Goal: Transaction & Acquisition: Subscribe to service/newsletter

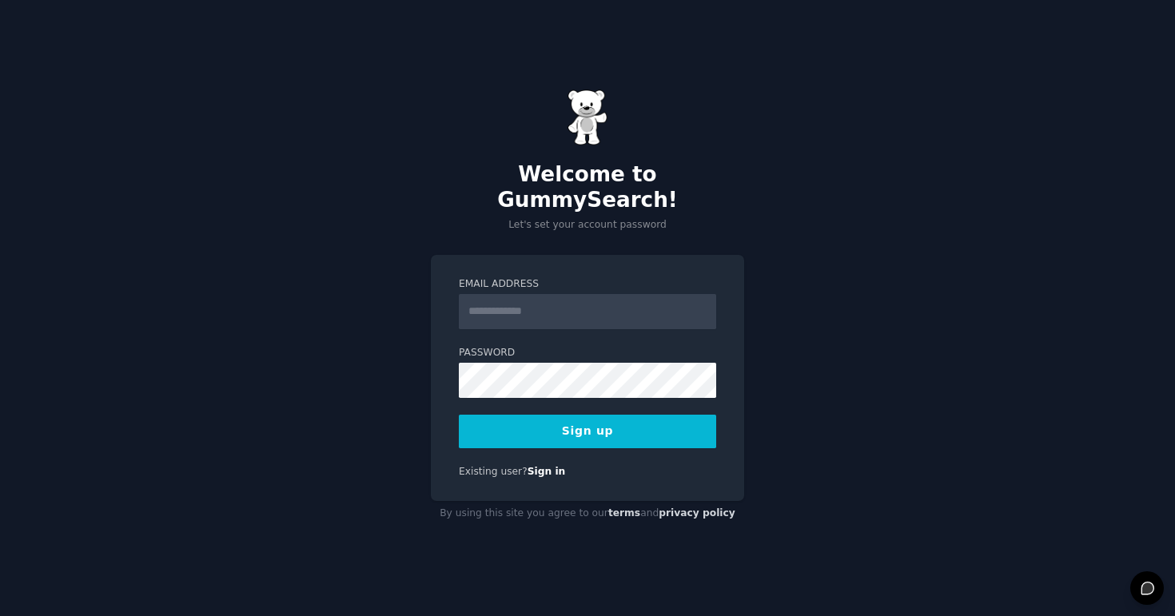
click at [513, 303] on input "Email Address" at bounding box center [587, 311] width 257 height 35
type input "**********"
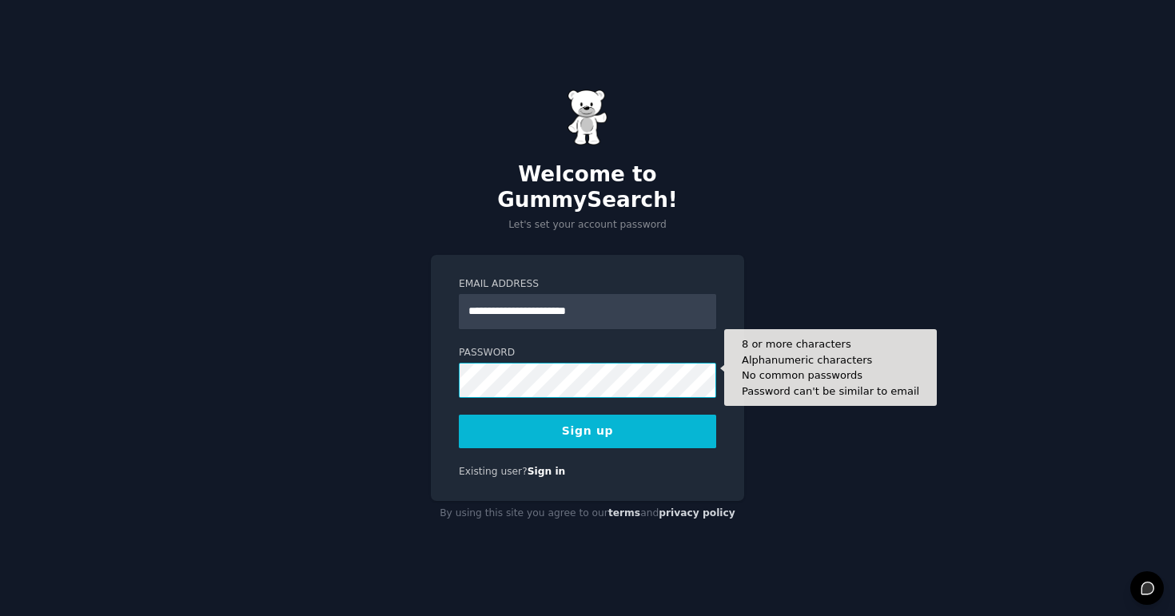
click at [459, 415] on button "Sign up" at bounding box center [587, 432] width 257 height 34
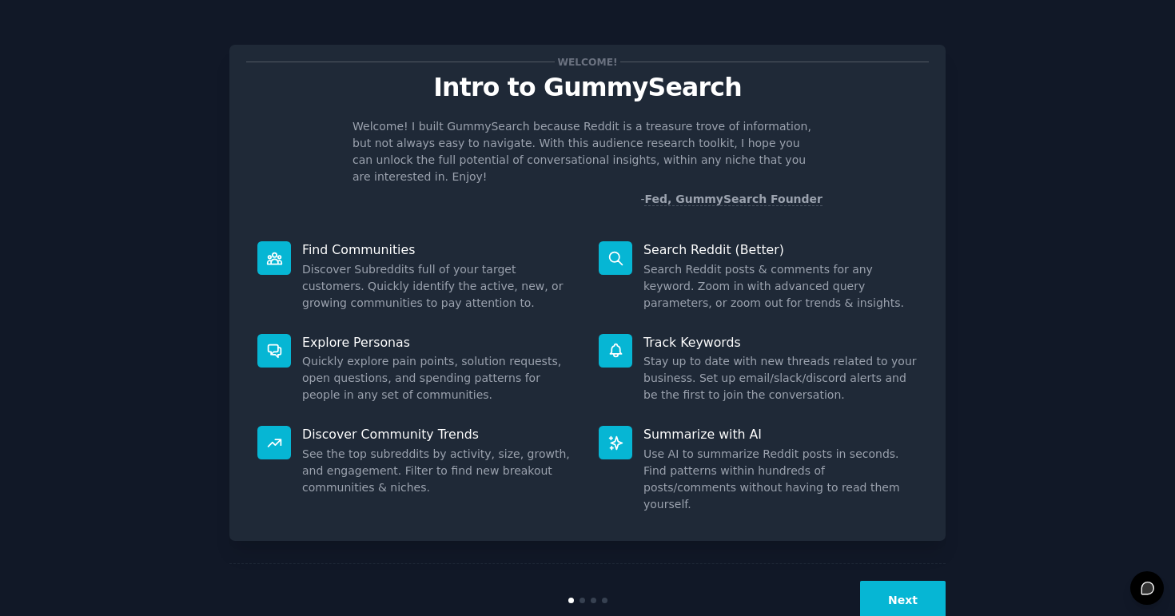
click at [892, 581] on button "Next" at bounding box center [903, 600] width 86 height 39
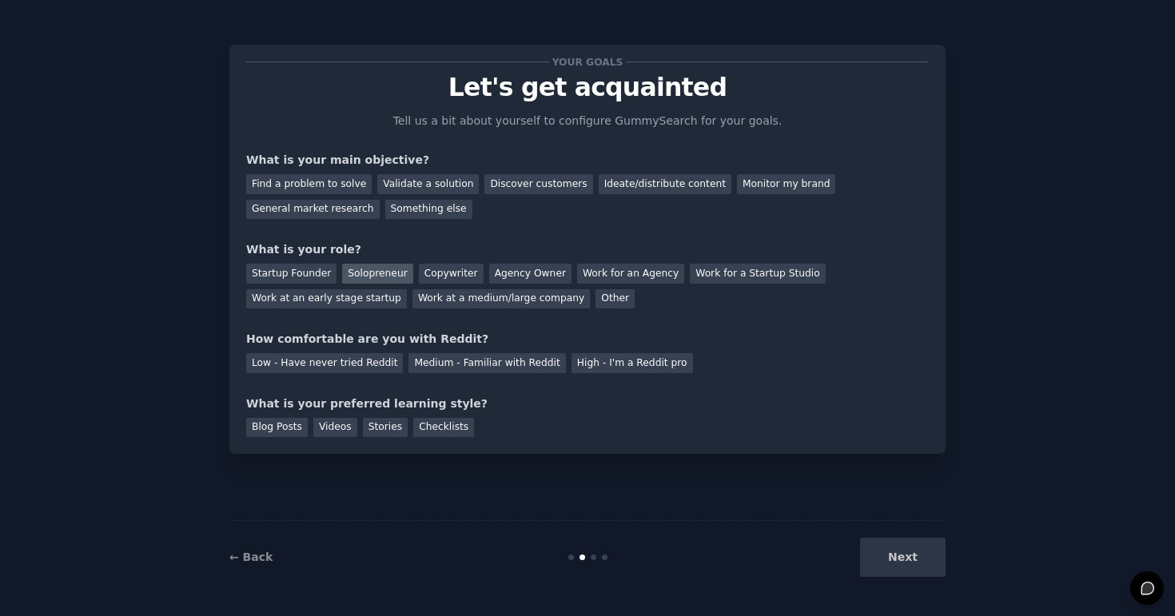
click at [371, 269] on div "Solopreneur" at bounding box center [377, 274] width 70 height 20
click at [329, 186] on div "Find a problem to solve" at bounding box center [309, 184] width 126 height 20
click at [361, 365] on div "Low - Have never tried Reddit" at bounding box center [324, 363] width 157 height 20
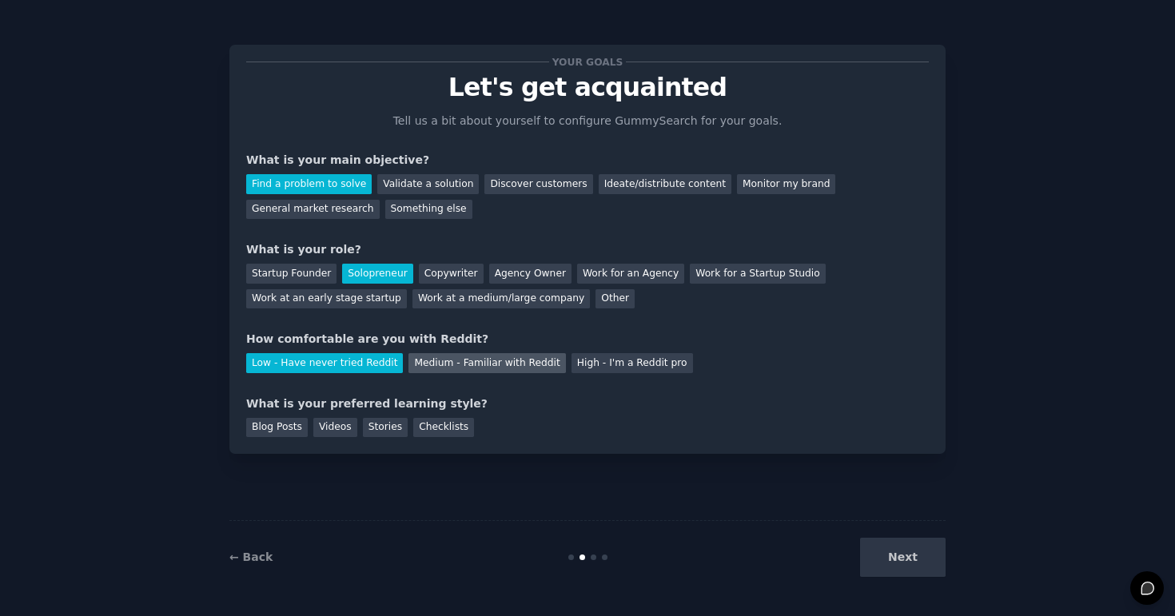
click at [446, 364] on div "Medium - Familiar with Reddit" at bounding box center [486, 363] width 157 height 20
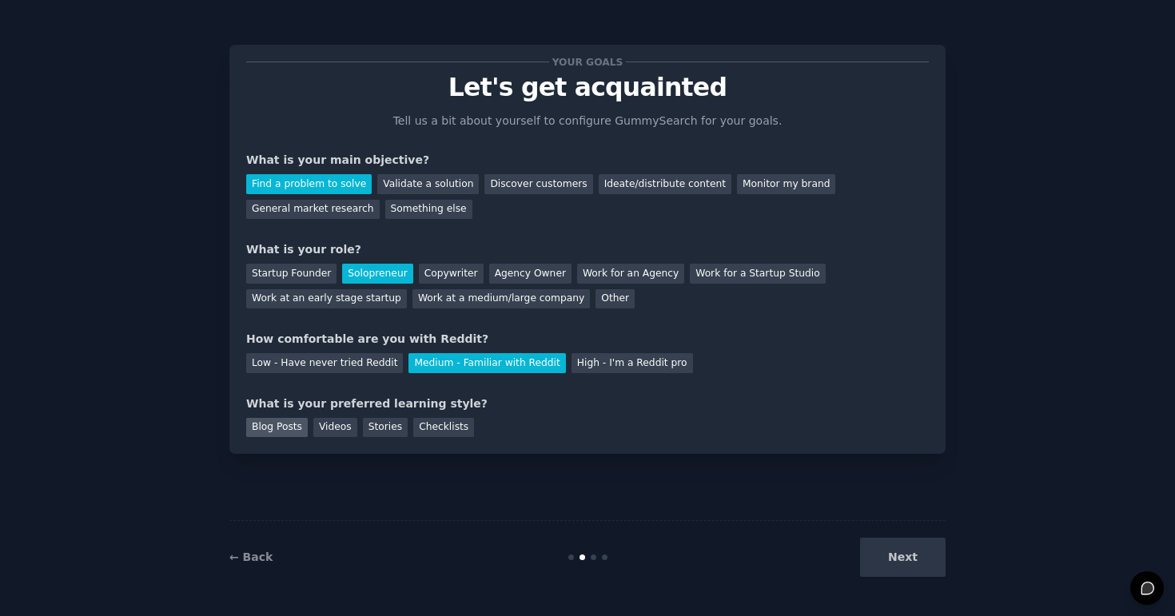
click at [289, 428] on div "Blog Posts" at bounding box center [277, 428] width 62 height 20
click at [951, 571] on div "Your goals Let's get acquainted Tell us a bit about yourself to configure Gummy…" at bounding box center [587, 308] width 1130 height 572
click at [916, 561] on button "Next" at bounding box center [903, 557] width 86 height 39
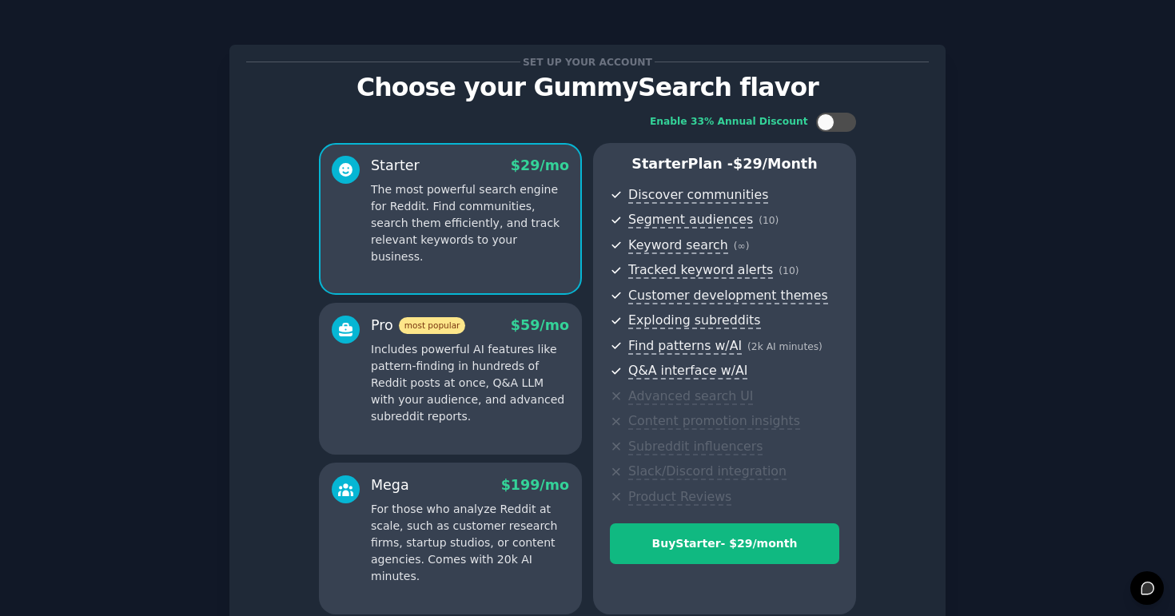
scroll to position [150, 0]
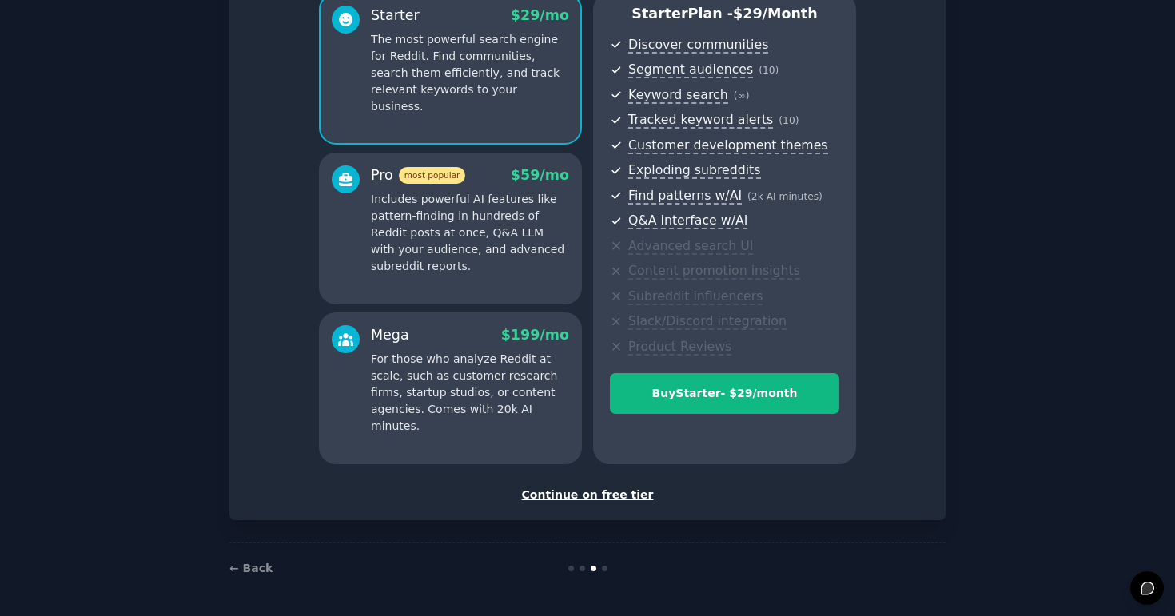
click at [605, 494] on div "Continue on free tier" at bounding box center [587, 495] width 683 height 17
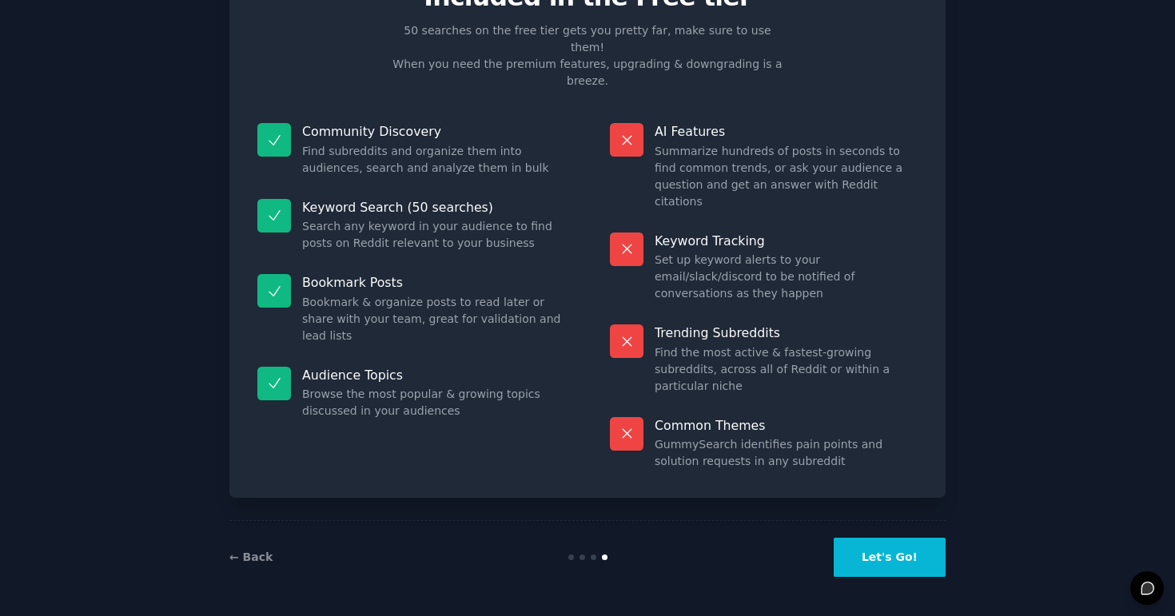
scroll to position [6, 0]
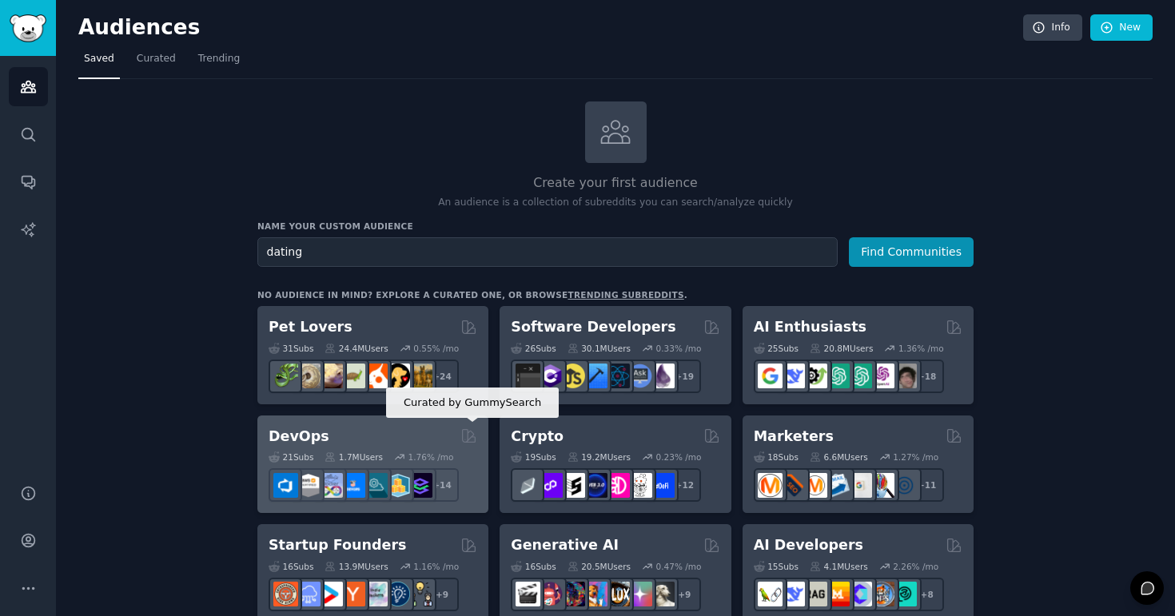
type input "dating"
click at [849, 237] on button "Find Communities" at bounding box center [911, 252] width 125 height 30
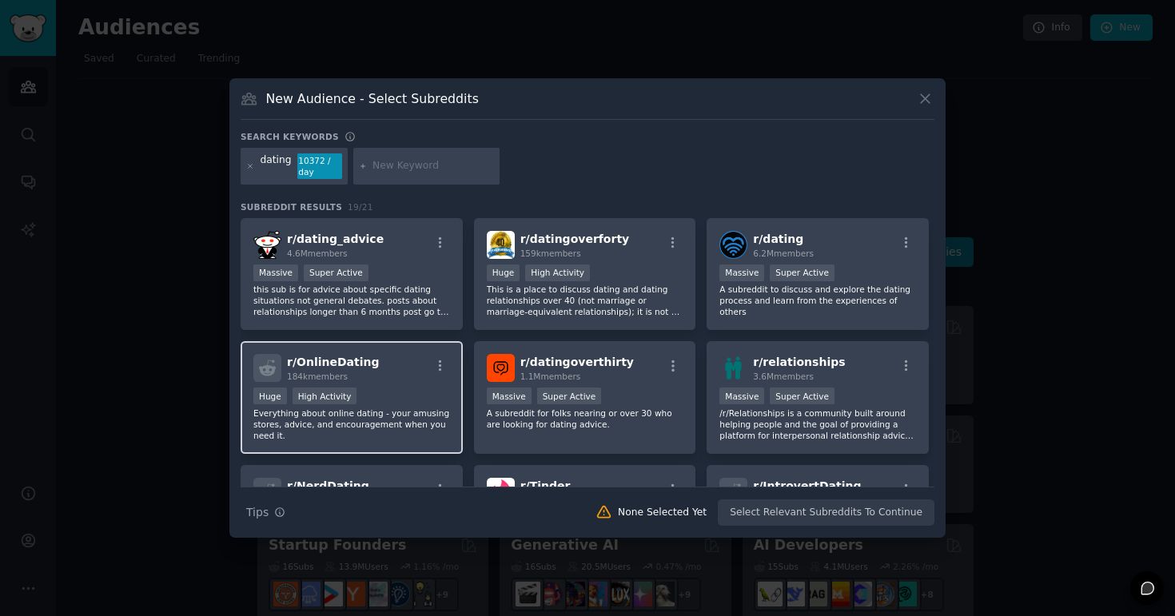
click at [372, 365] on div "r/ OnlineDating 184k members" at bounding box center [351, 368] width 197 height 28
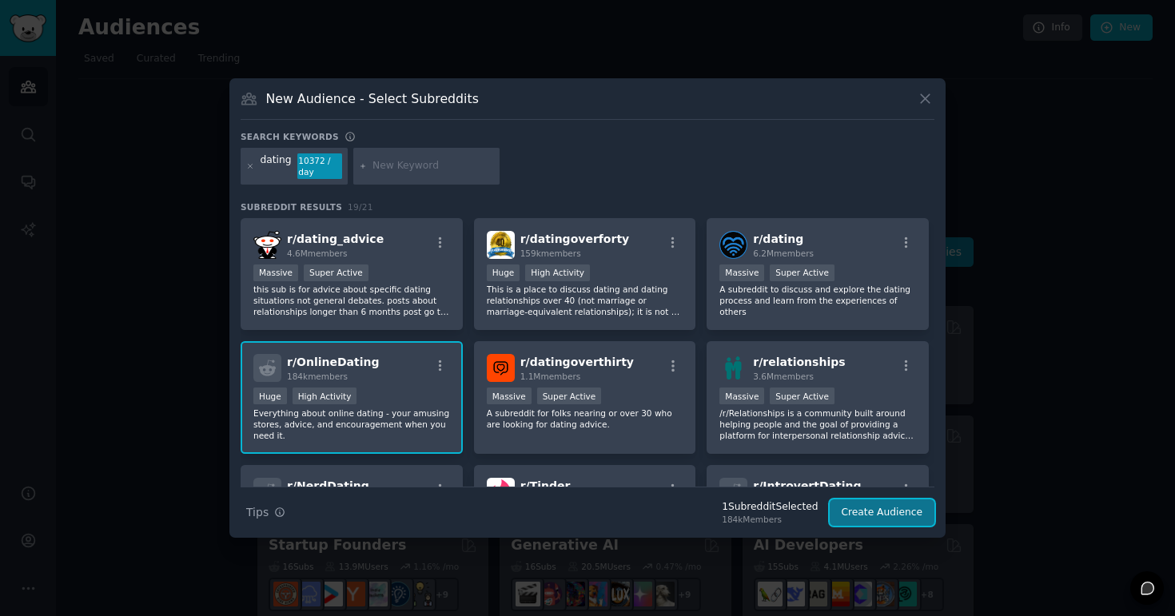
click at [884, 523] on button "Create Audience" at bounding box center [883, 513] width 106 height 27
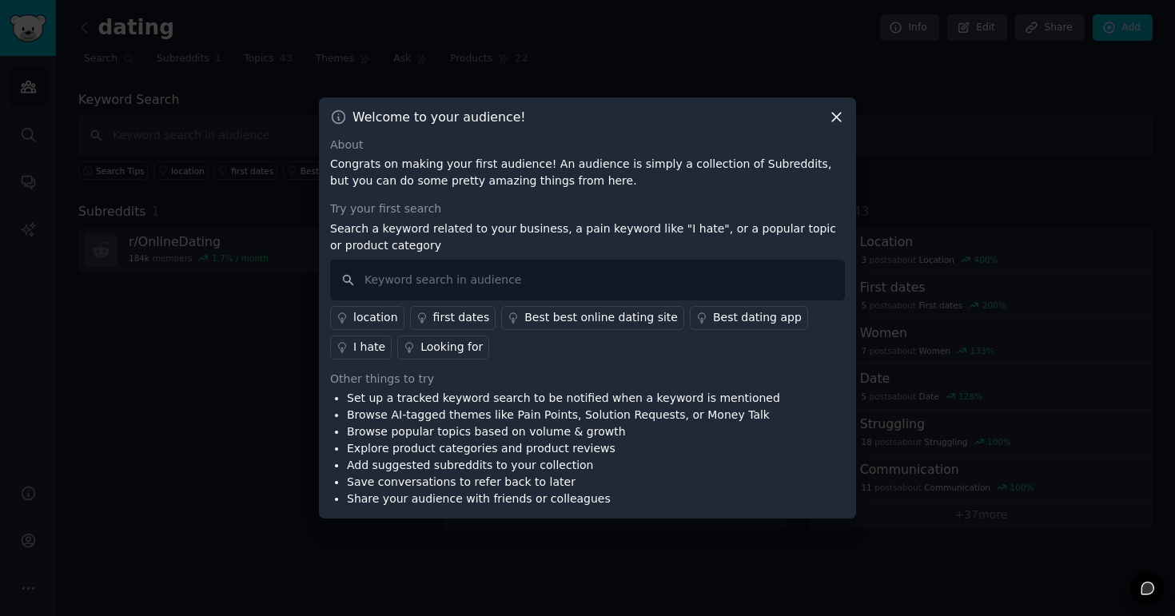
click at [579, 37] on div at bounding box center [587, 308] width 1175 height 616
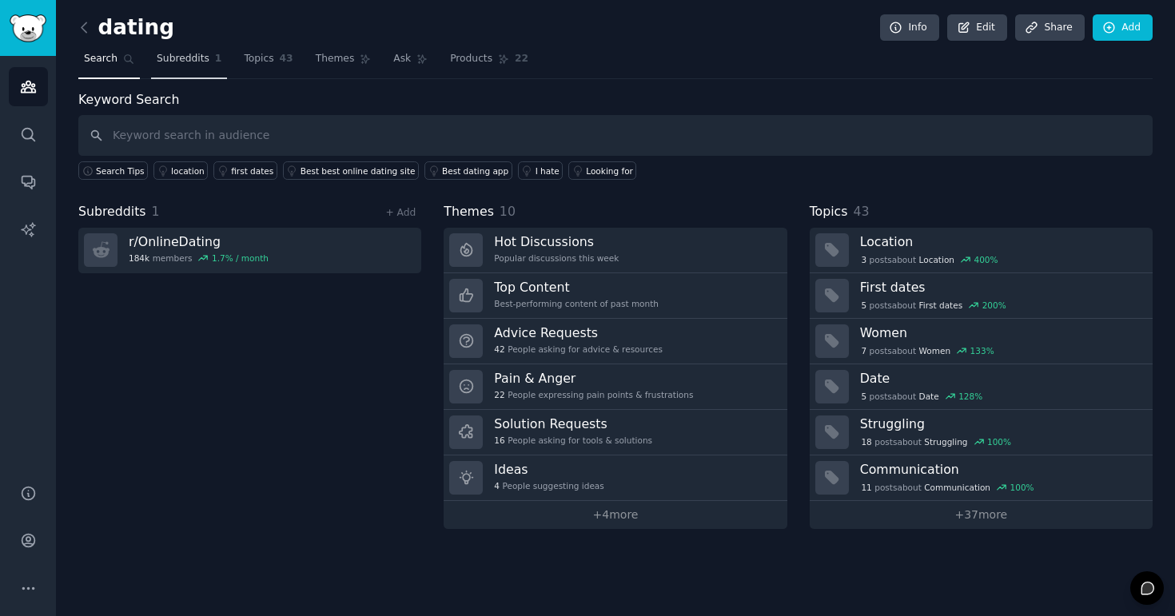
click at [179, 59] on span "Subreddits" at bounding box center [183, 59] width 53 height 14
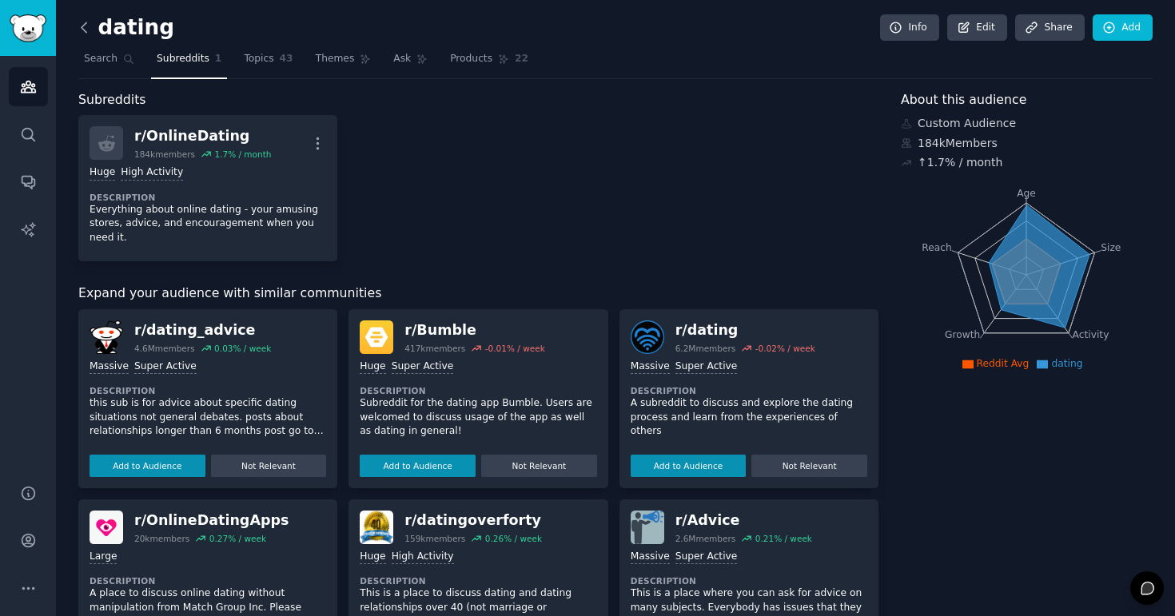
click at [84, 22] on icon at bounding box center [84, 27] width 17 height 17
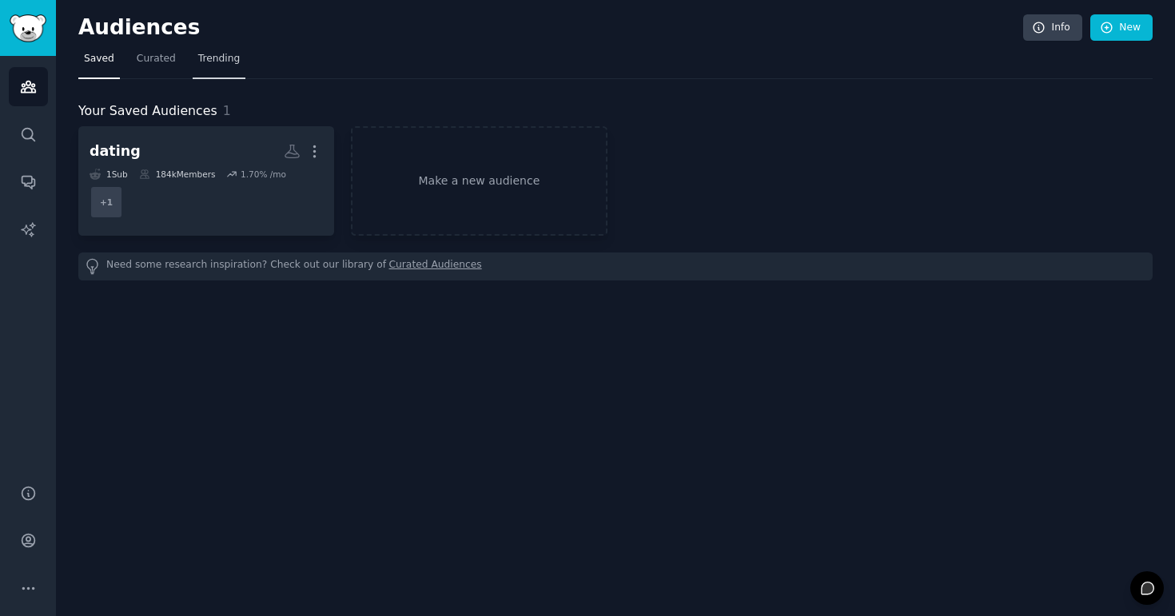
click at [221, 66] on span "Trending" at bounding box center [219, 59] width 42 height 14
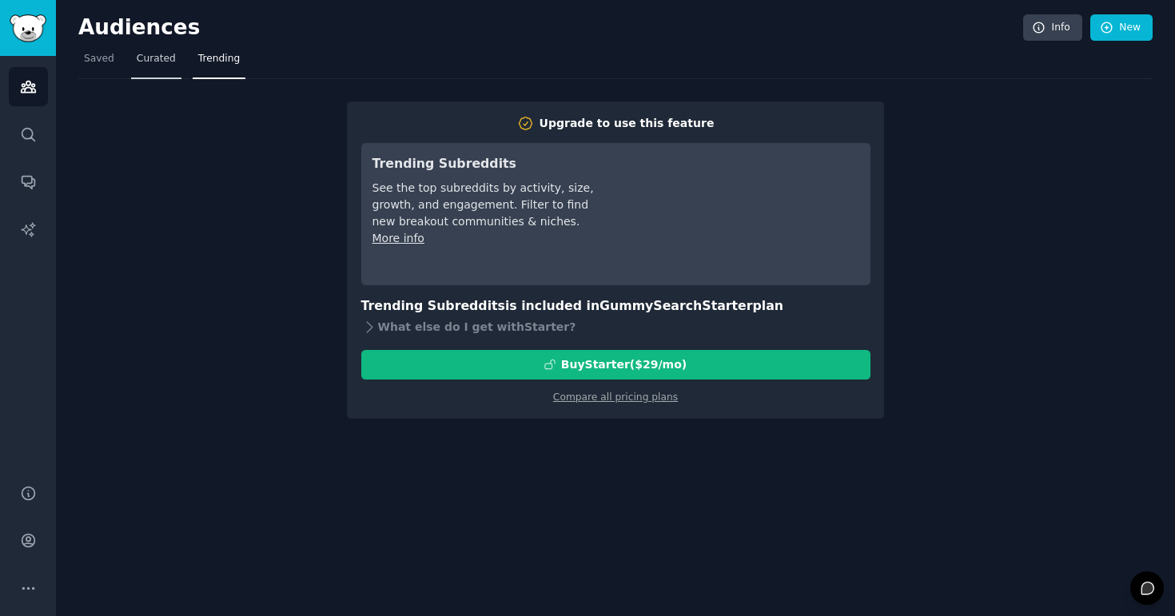
click at [144, 56] on span "Curated" at bounding box center [156, 59] width 39 height 14
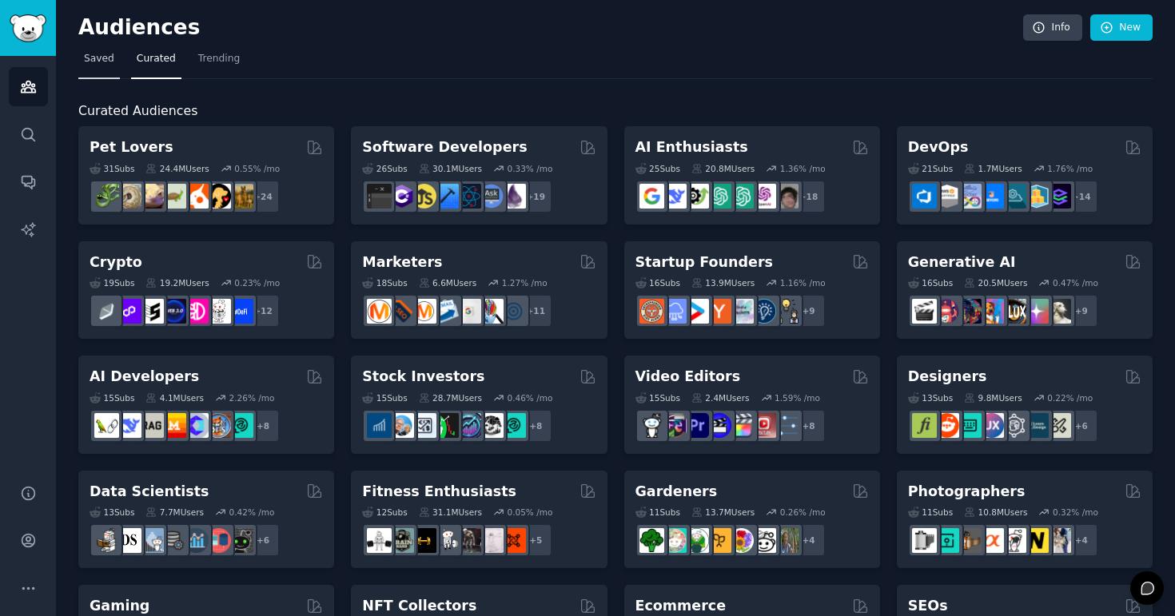
click at [98, 57] on span "Saved" at bounding box center [99, 59] width 30 height 14
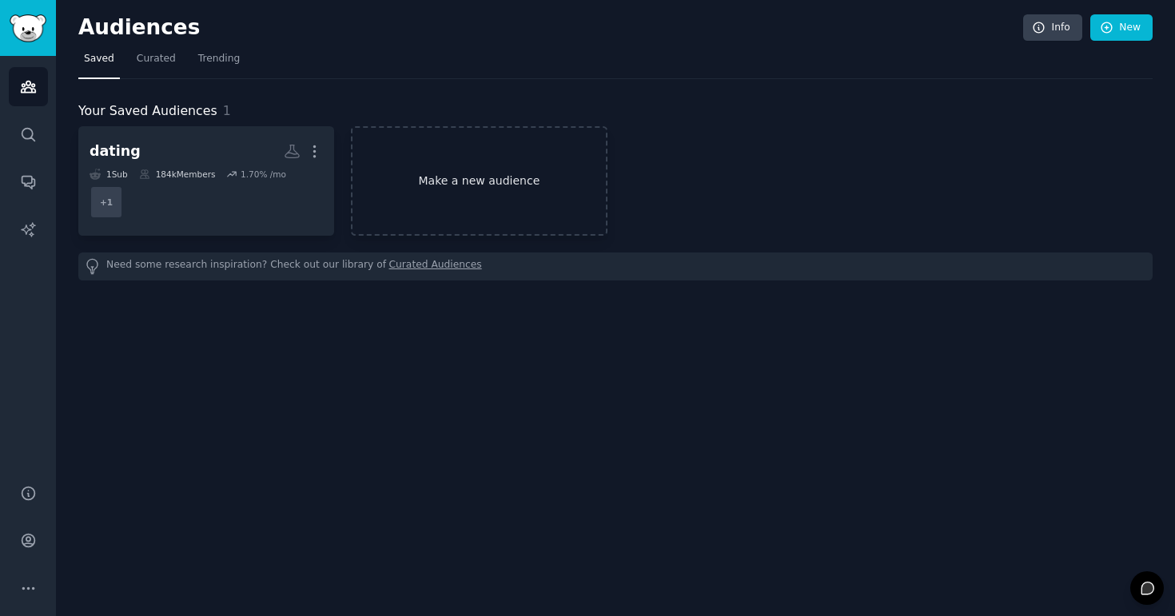
click at [464, 205] on link "Make a new audience" at bounding box center [479, 181] width 256 height 110
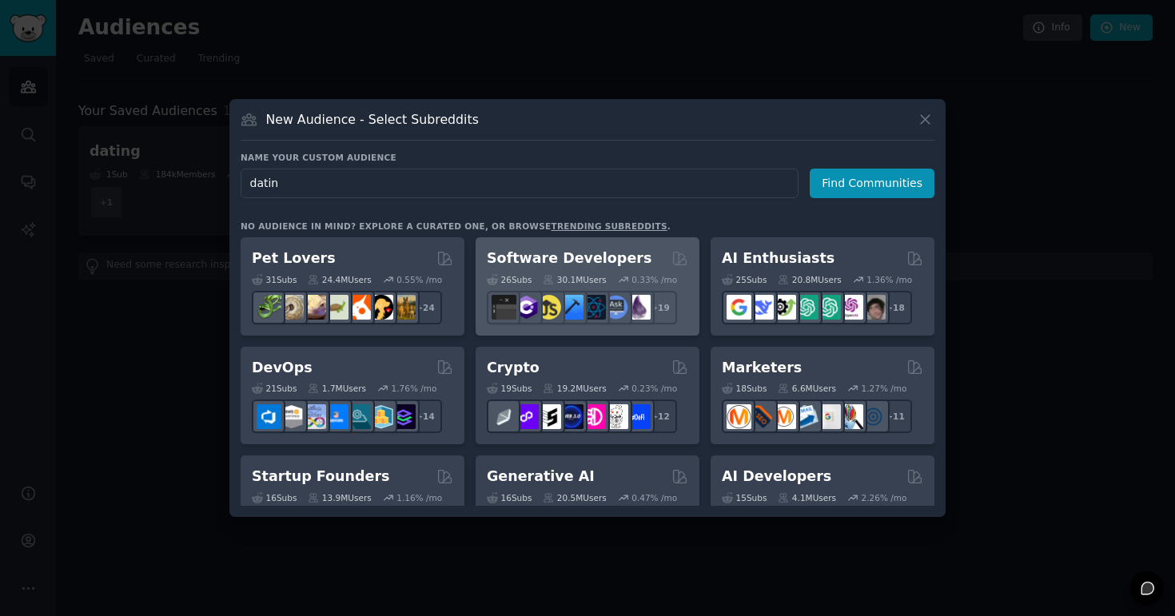
type input "dating"
click button "Find Communities" at bounding box center [872, 184] width 125 height 30
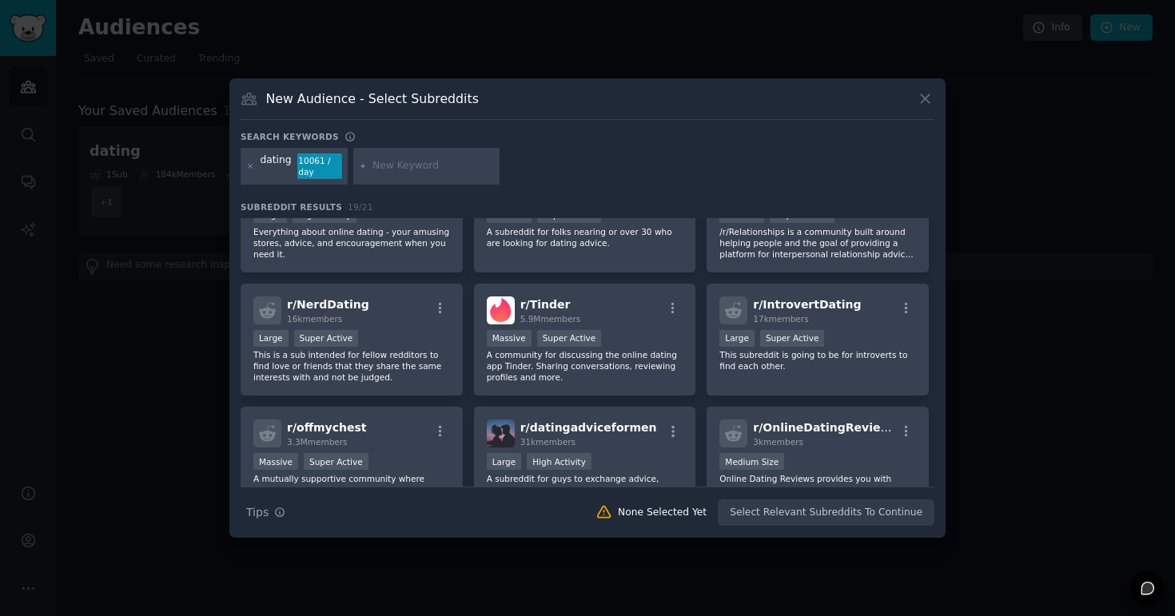
scroll to position [203, 0]
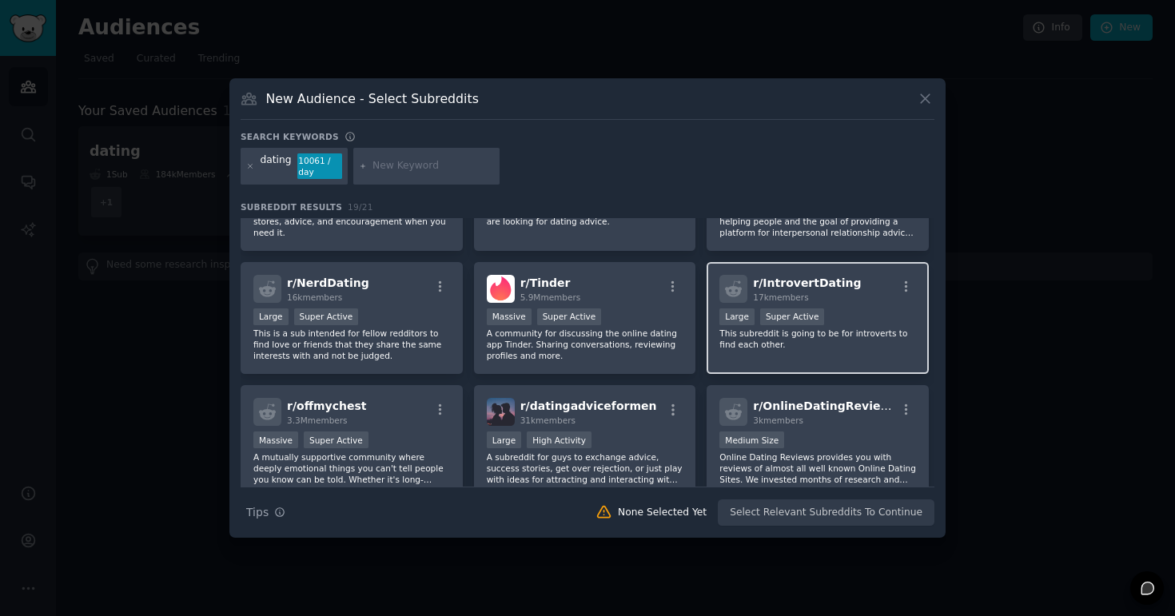
click at [864, 345] on p "This subreddit is going to be for introverts to find each other." at bounding box center [817, 339] width 197 height 22
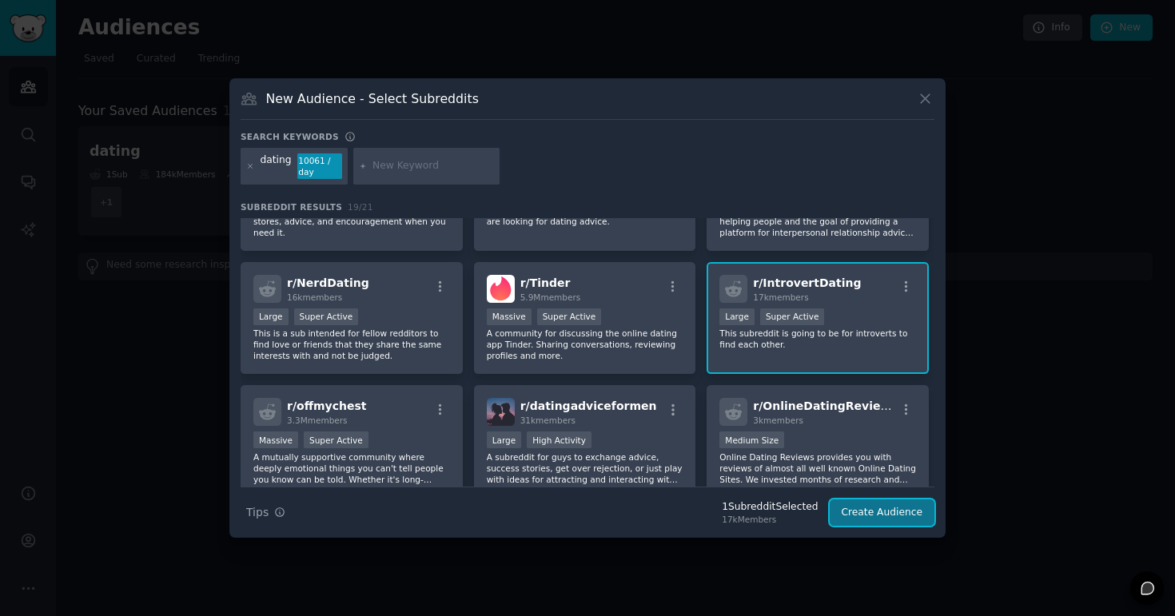
click at [865, 514] on button "Create Audience" at bounding box center [883, 513] width 106 height 27
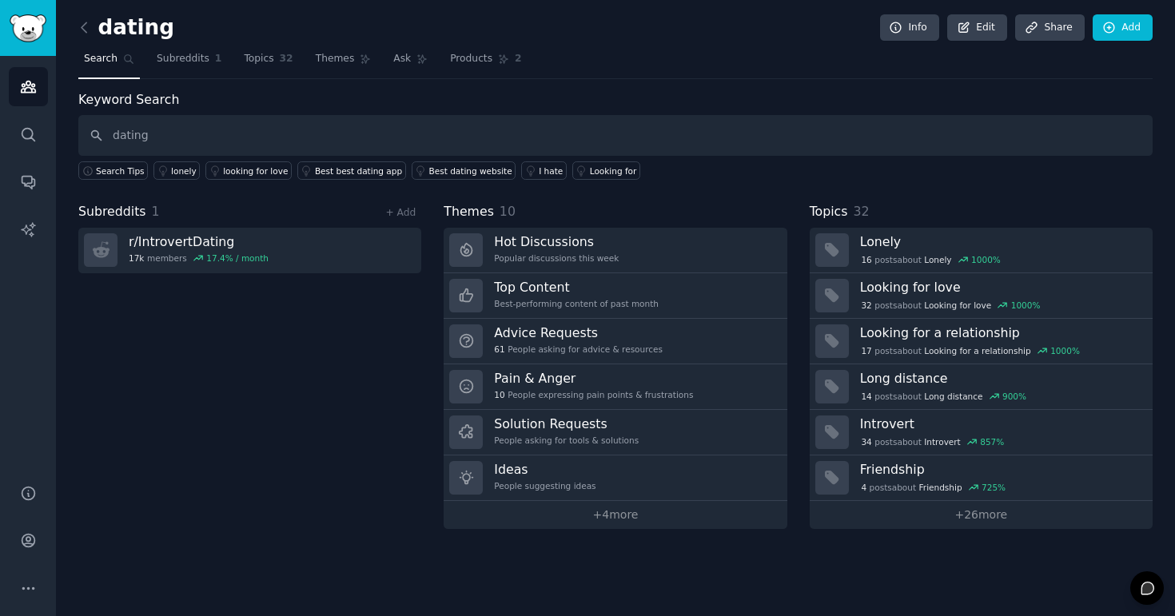
type input "dating"
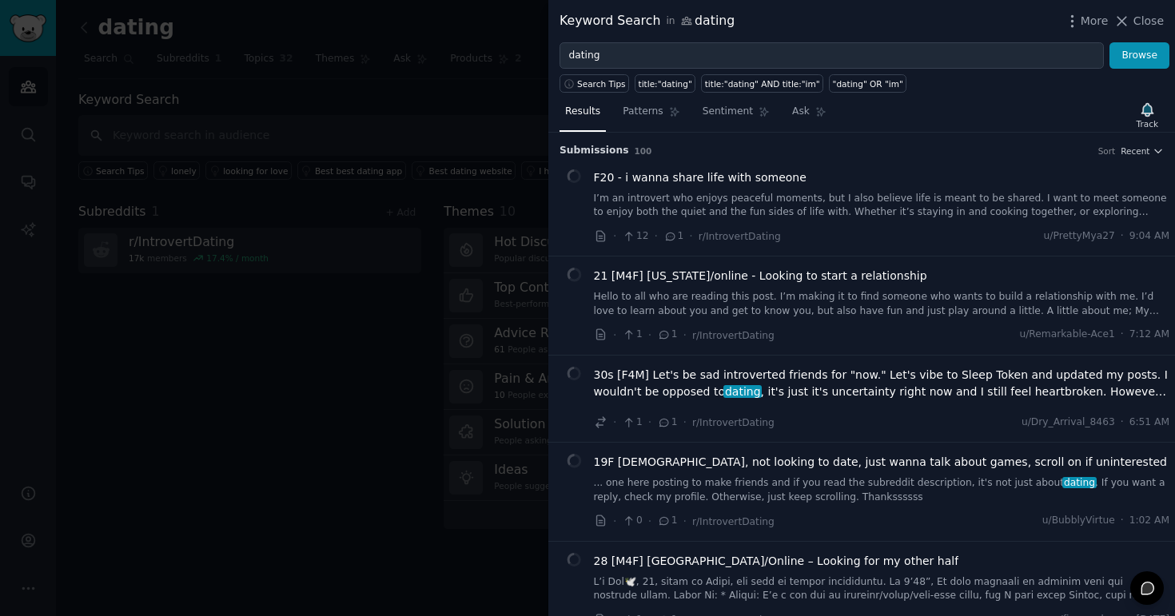
click at [277, 347] on div at bounding box center [587, 308] width 1175 height 616
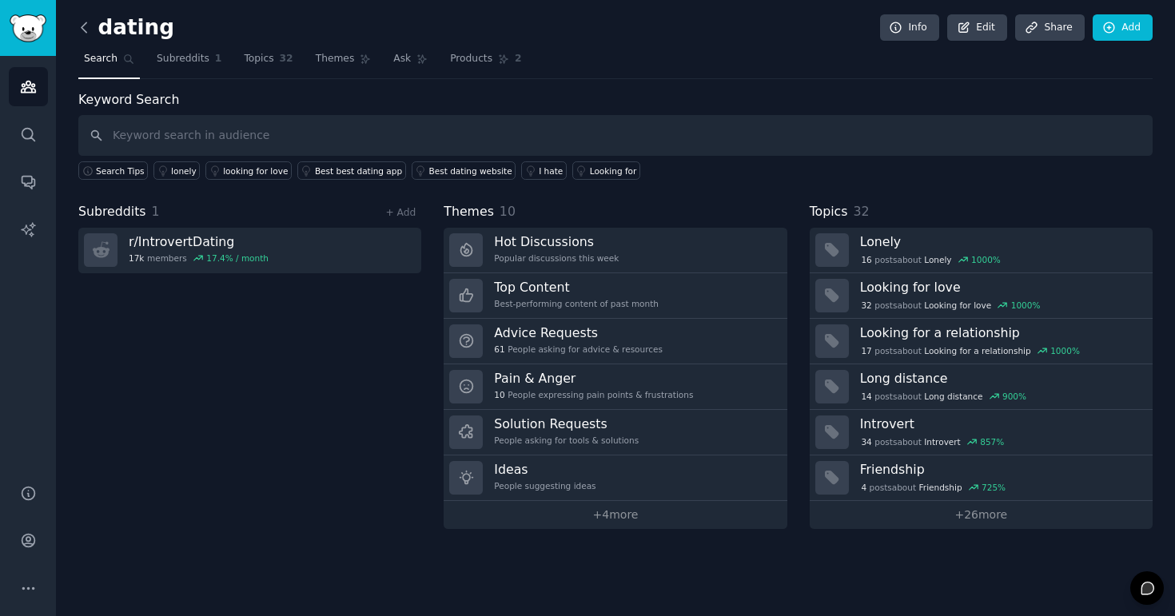
click at [85, 28] on icon at bounding box center [84, 27] width 17 height 17
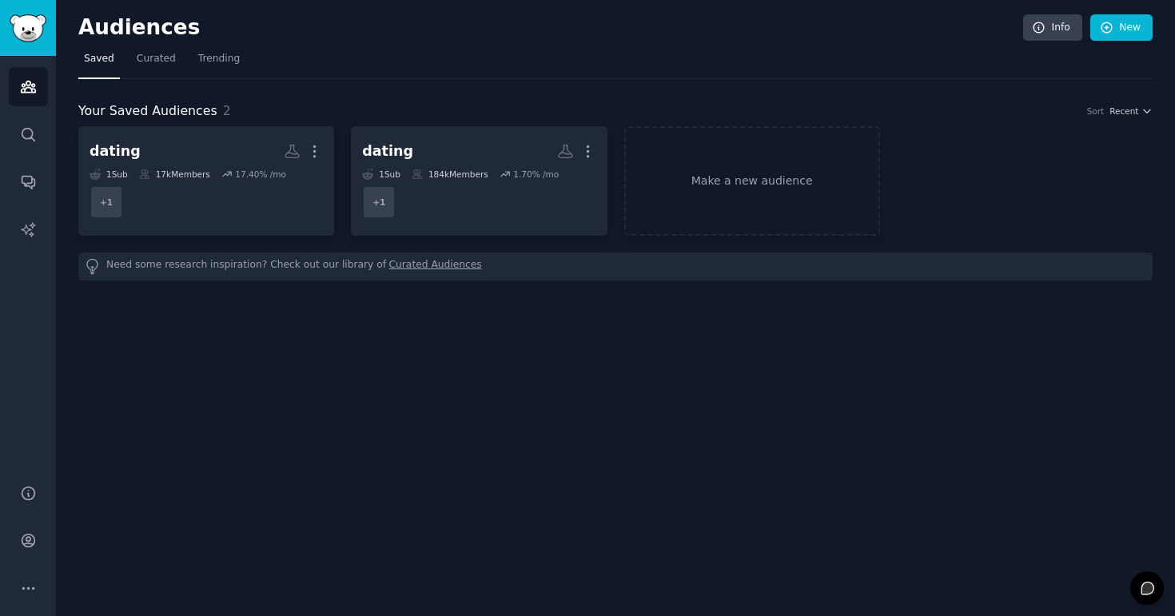
click at [110, 60] on span "Saved" at bounding box center [99, 59] width 30 height 14
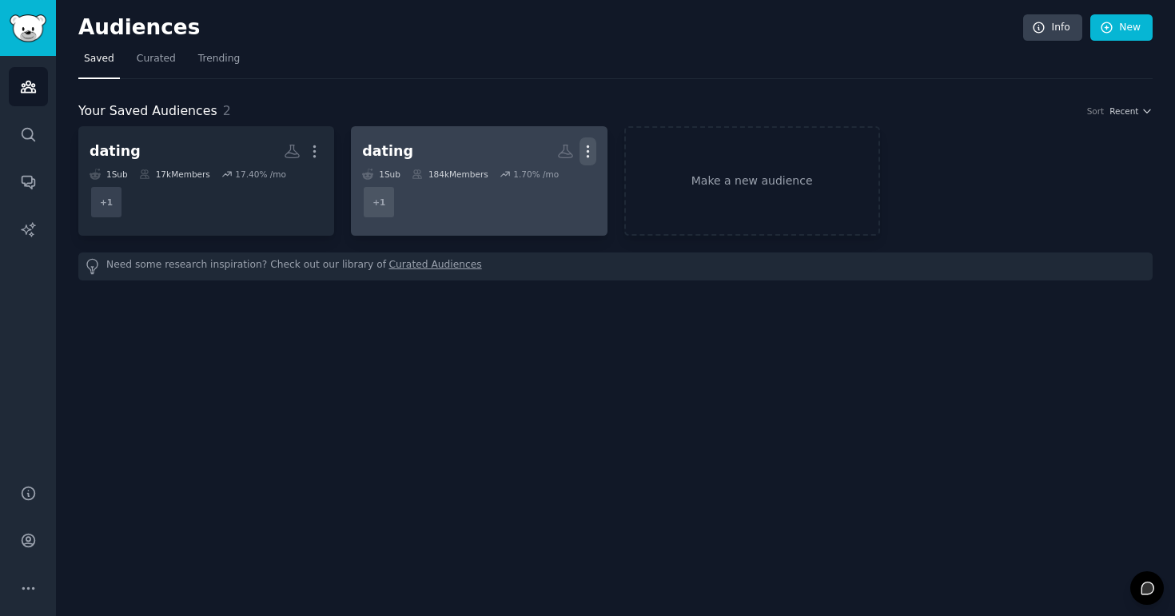
click at [592, 148] on icon "button" at bounding box center [588, 151] width 17 height 17
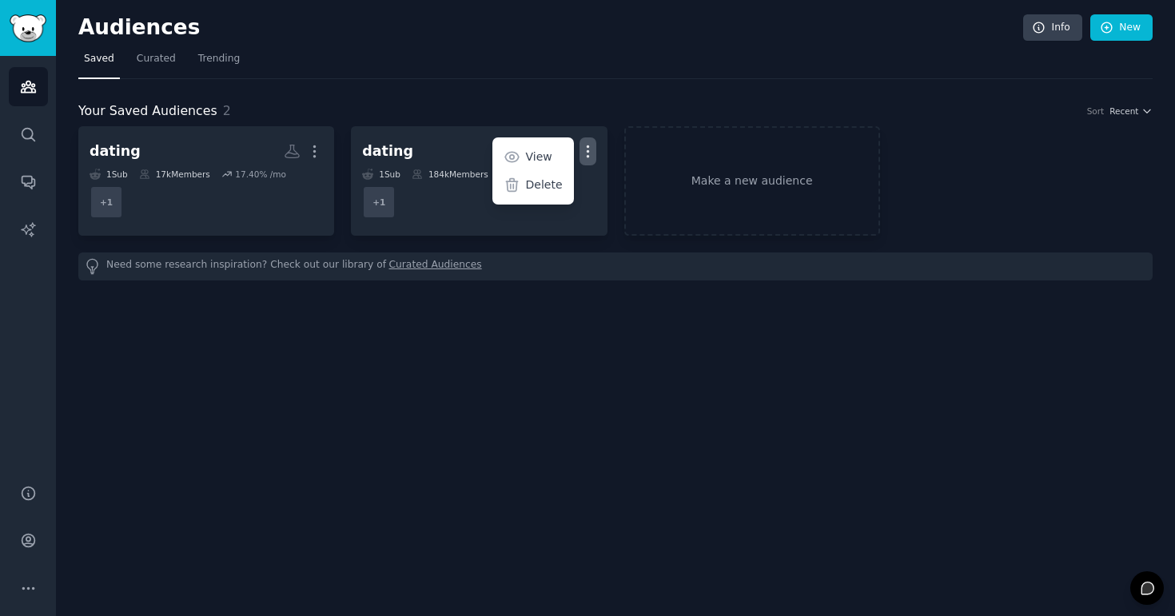
click at [485, 289] on div "Audiences Info New Saved Curated Trending Your Saved Audiences 2 Sort Recent da…" at bounding box center [615, 308] width 1119 height 616
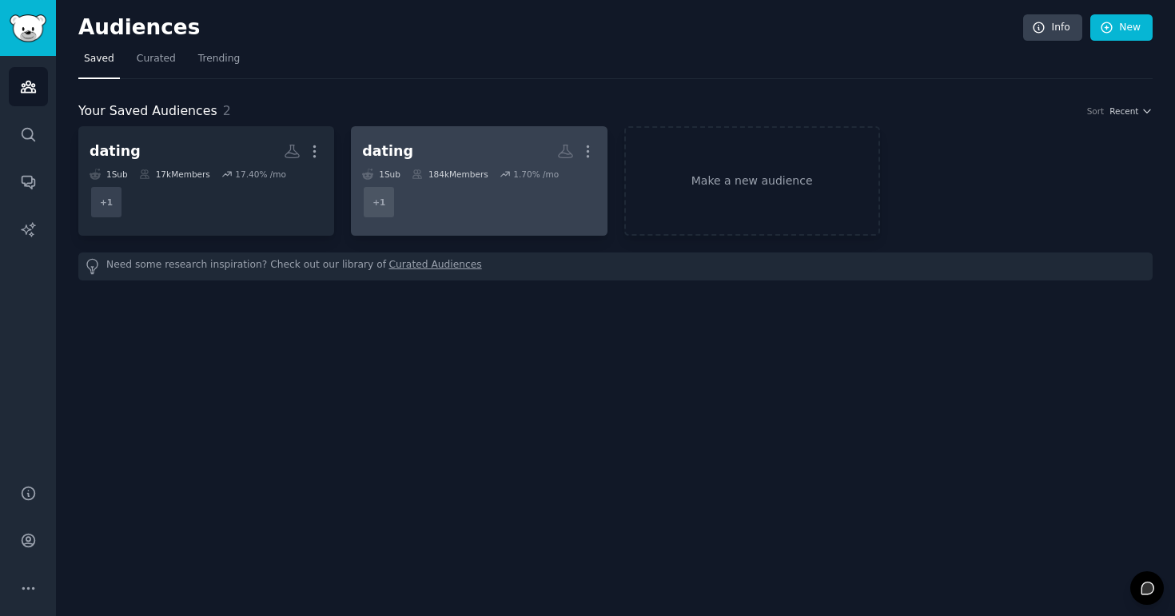
click at [450, 174] on div "184k Members" at bounding box center [450, 174] width 77 height 11
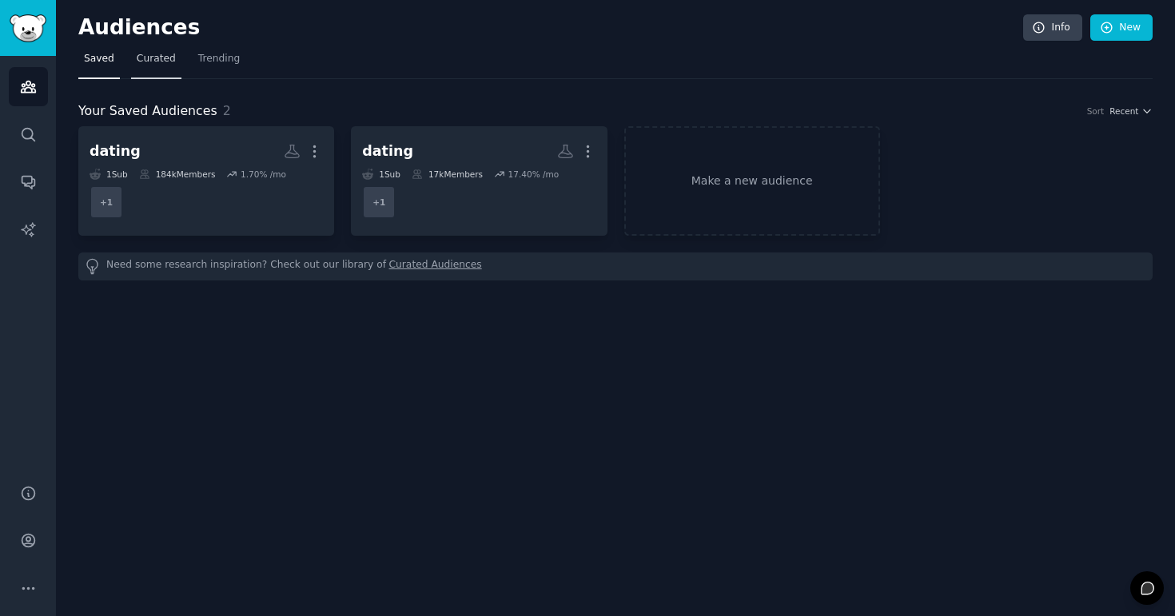
click at [160, 51] on link "Curated" at bounding box center [156, 62] width 50 height 33
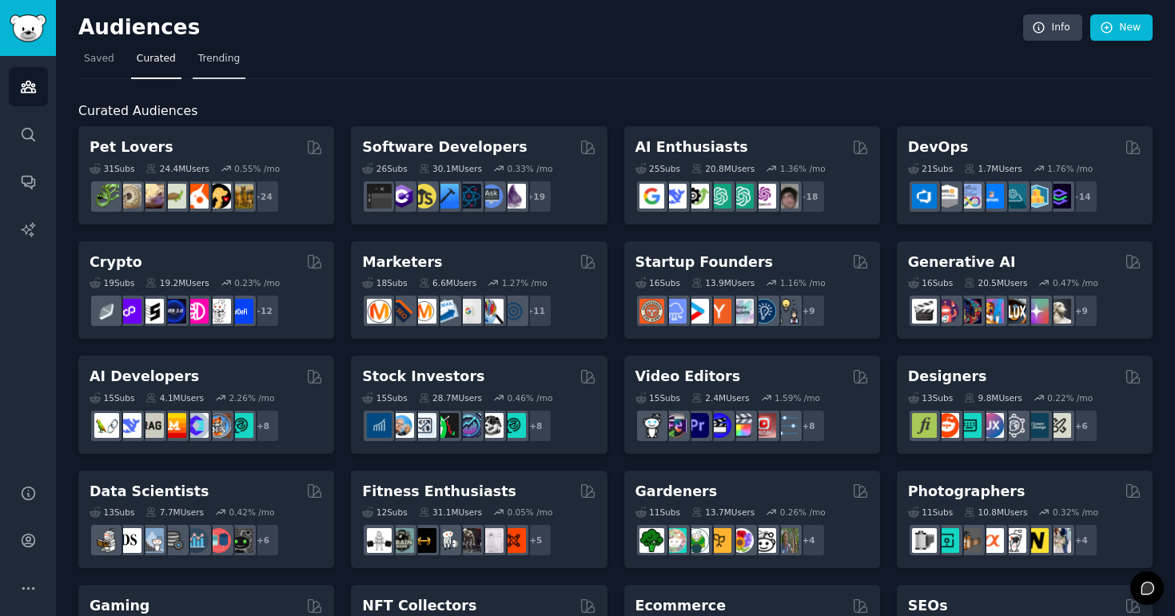
click at [221, 64] on span "Trending" at bounding box center [219, 59] width 42 height 14
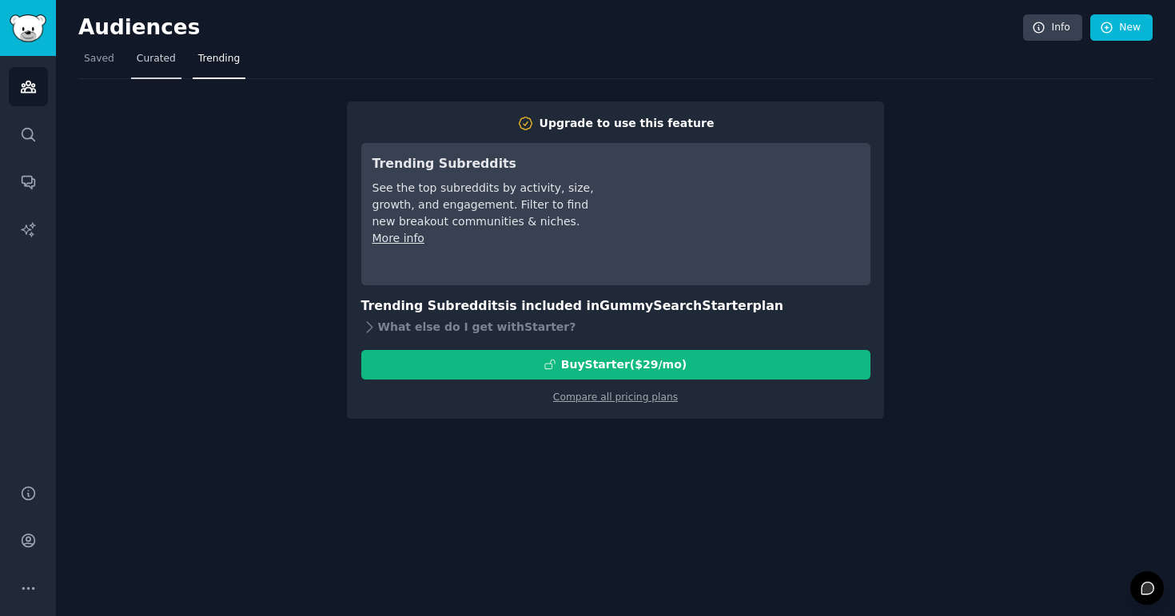
click at [149, 58] on span "Curated" at bounding box center [156, 59] width 39 height 14
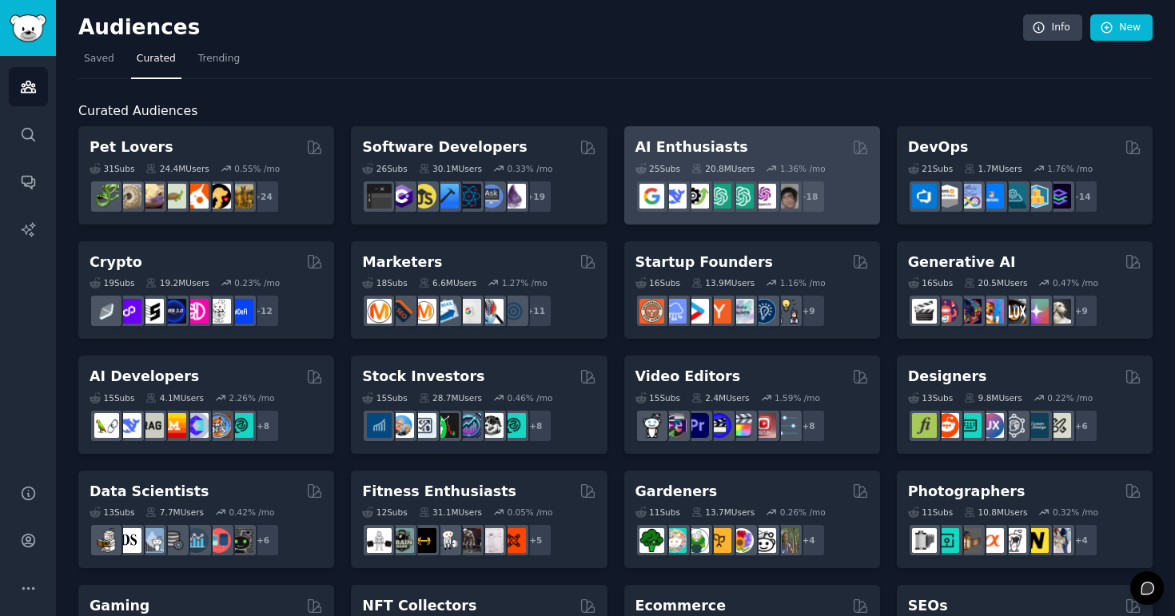
click at [742, 141] on div "AI Enthusiasts Curated by GummySearch" at bounding box center [752, 147] width 233 height 20
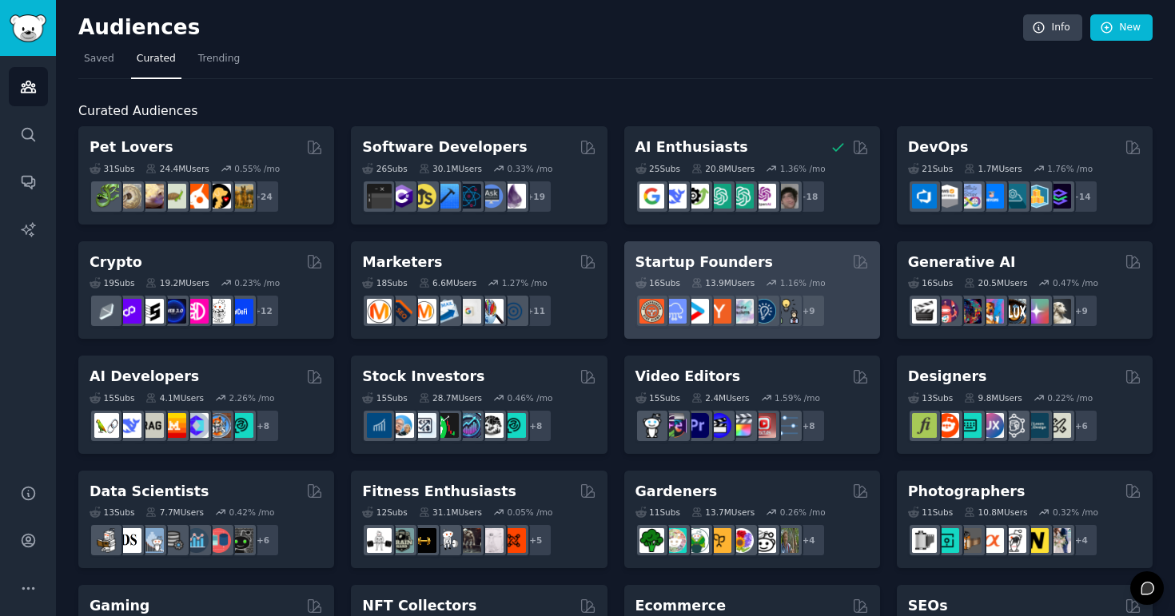
click at [685, 255] on h2 "Startup Founders" at bounding box center [704, 263] width 137 height 20
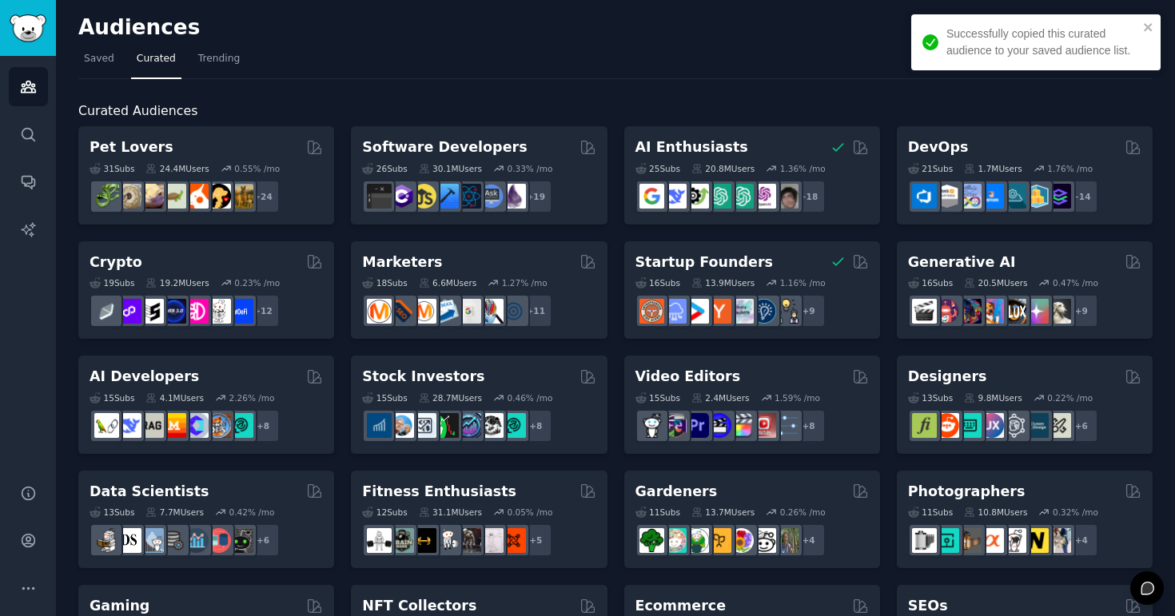
scroll to position [19, 0]
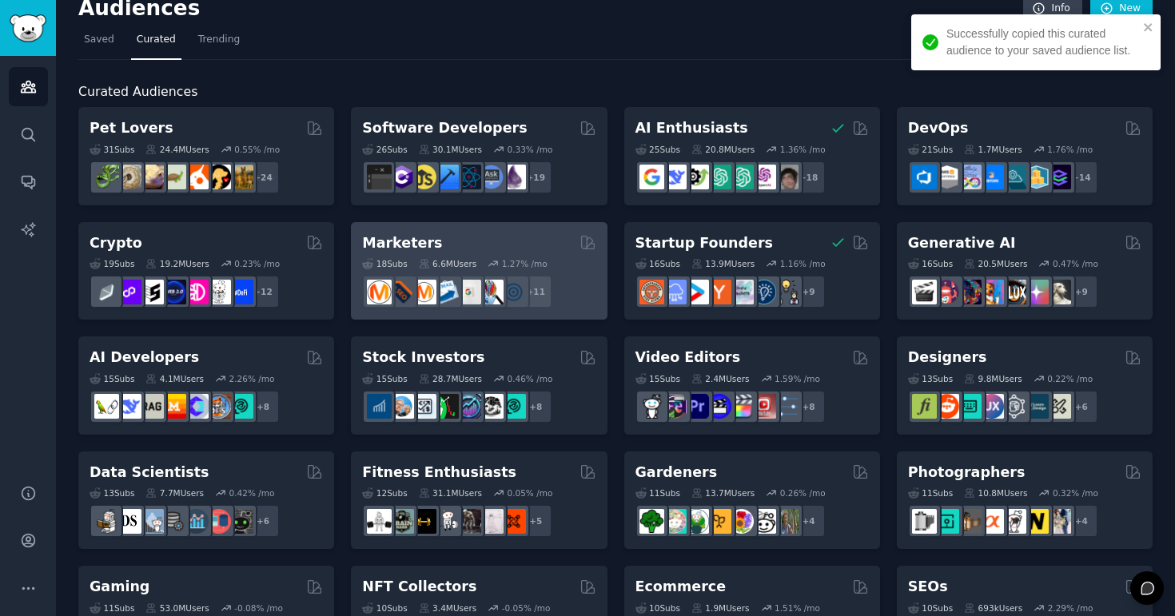
click at [452, 241] on div "Marketers" at bounding box center [478, 243] width 233 height 20
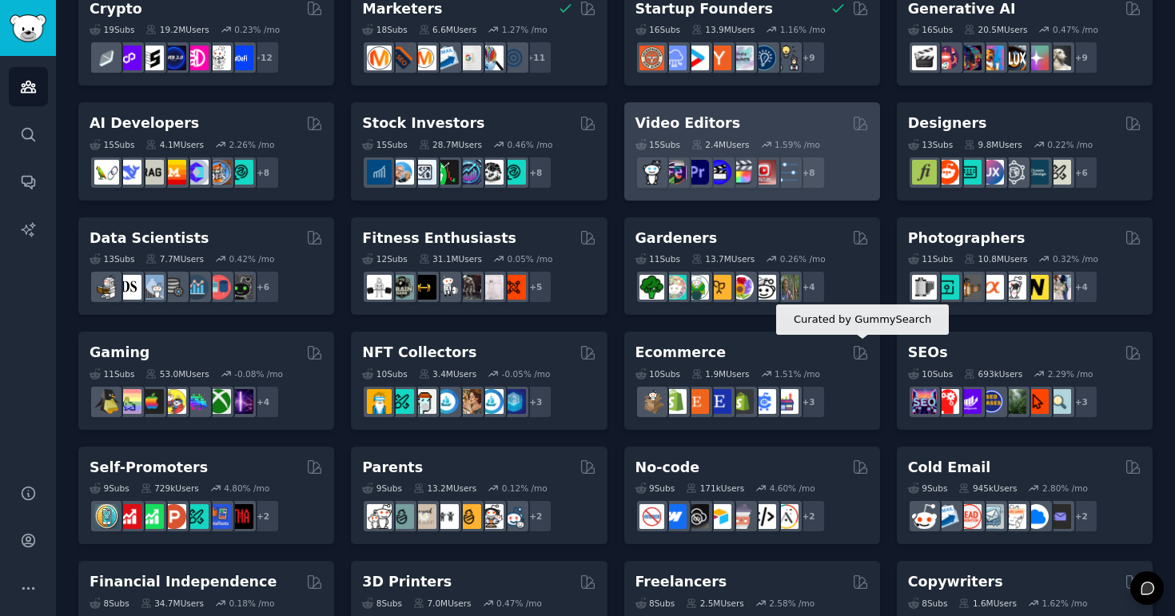
scroll to position [260, 0]
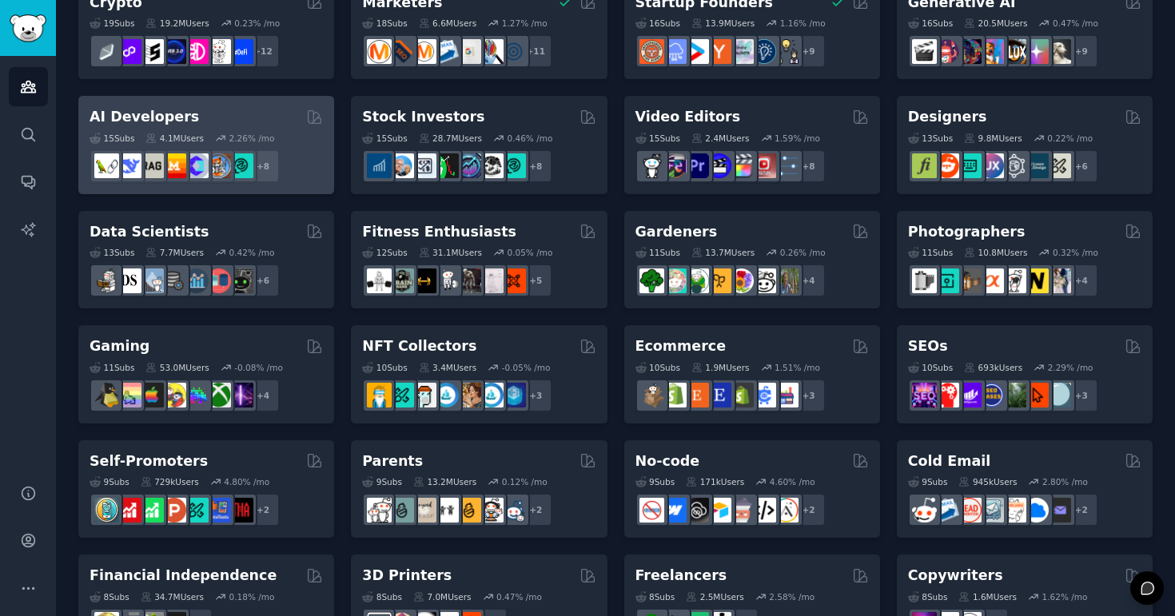
click at [225, 118] on div "AI Developers" at bounding box center [206, 117] width 233 height 20
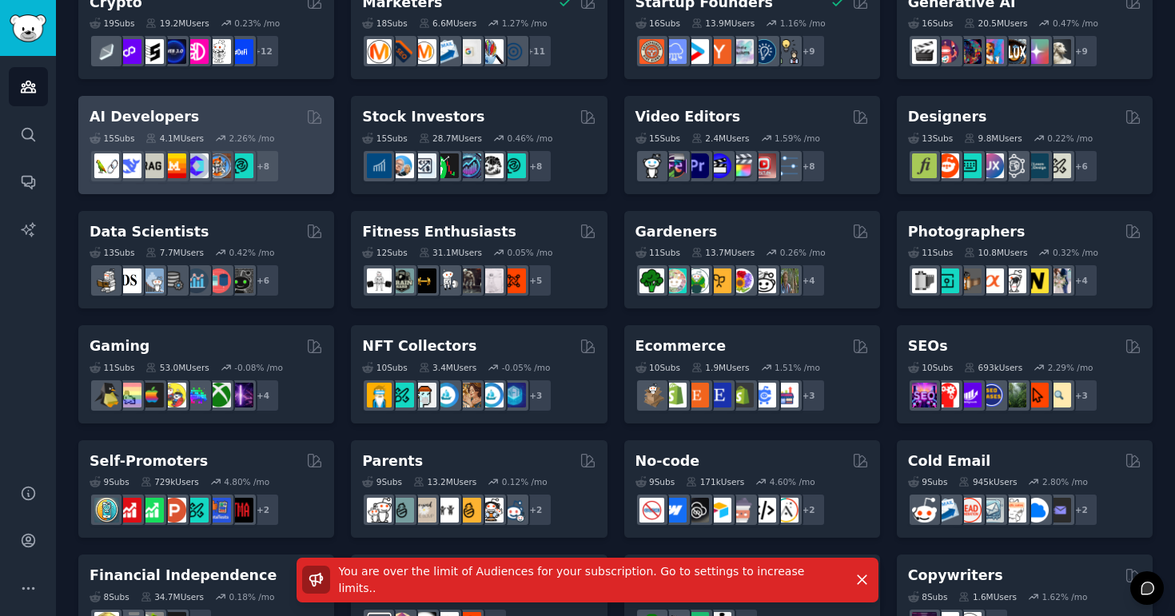
click at [308, 150] on div "+ 8" at bounding box center [206, 166] width 233 height 34
click at [227, 122] on div "AI Developers Curated by GummySearch" at bounding box center [206, 117] width 233 height 20
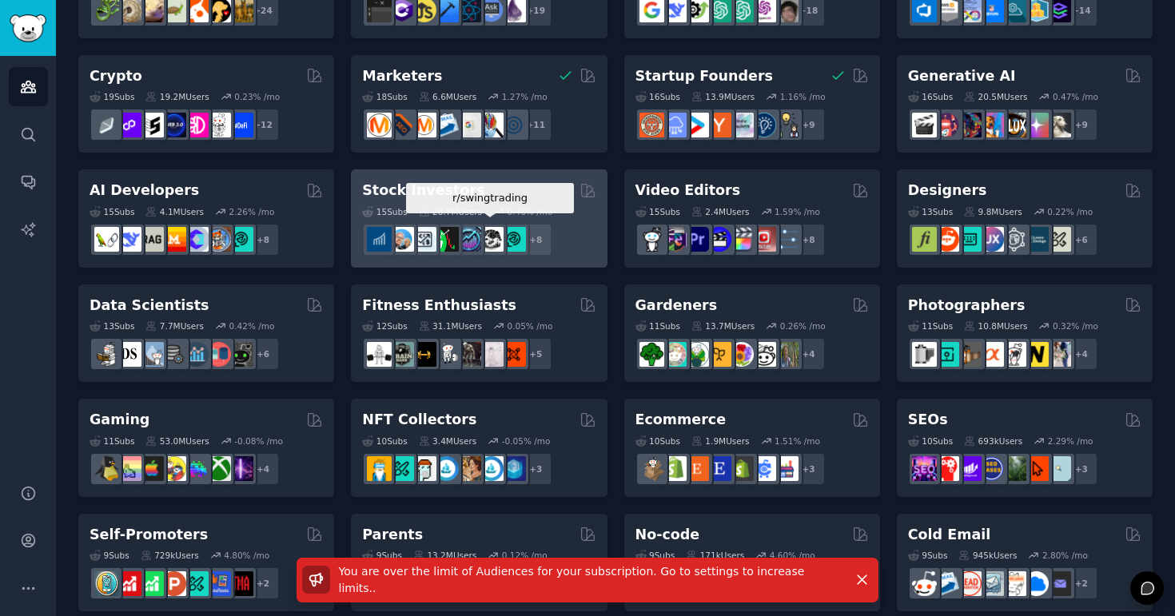
scroll to position [0, 0]
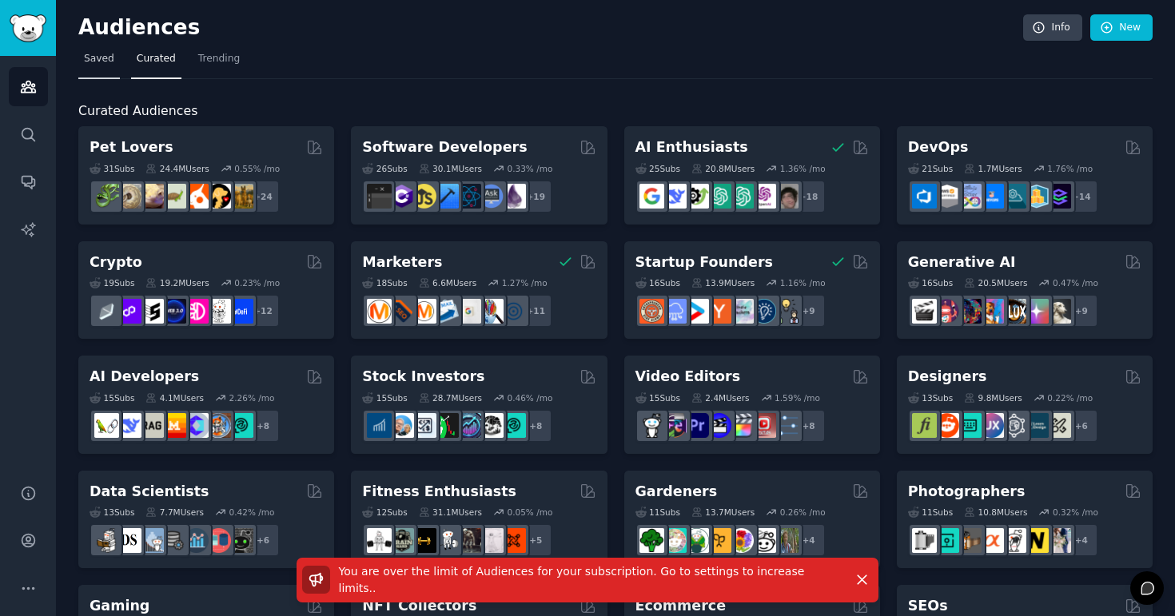
click at [111, 48] on link "Saved" at bounding box center [99, 62] width 42 height 33
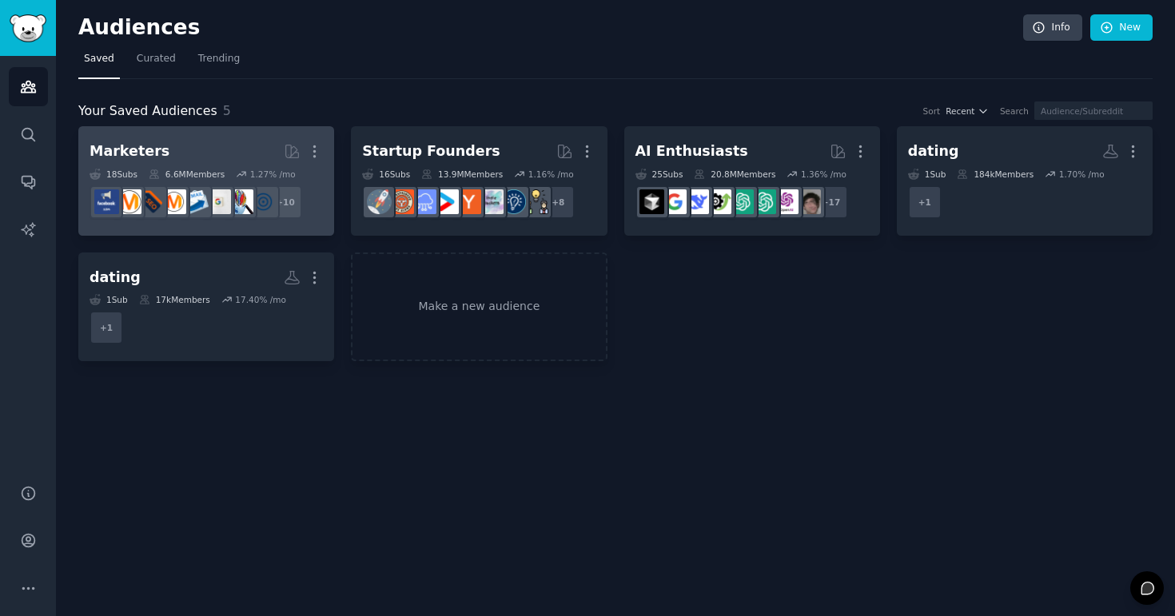
click at [248, 156] on h2 "Marketers More" at bounding box center [206, 151] width 233 height 28
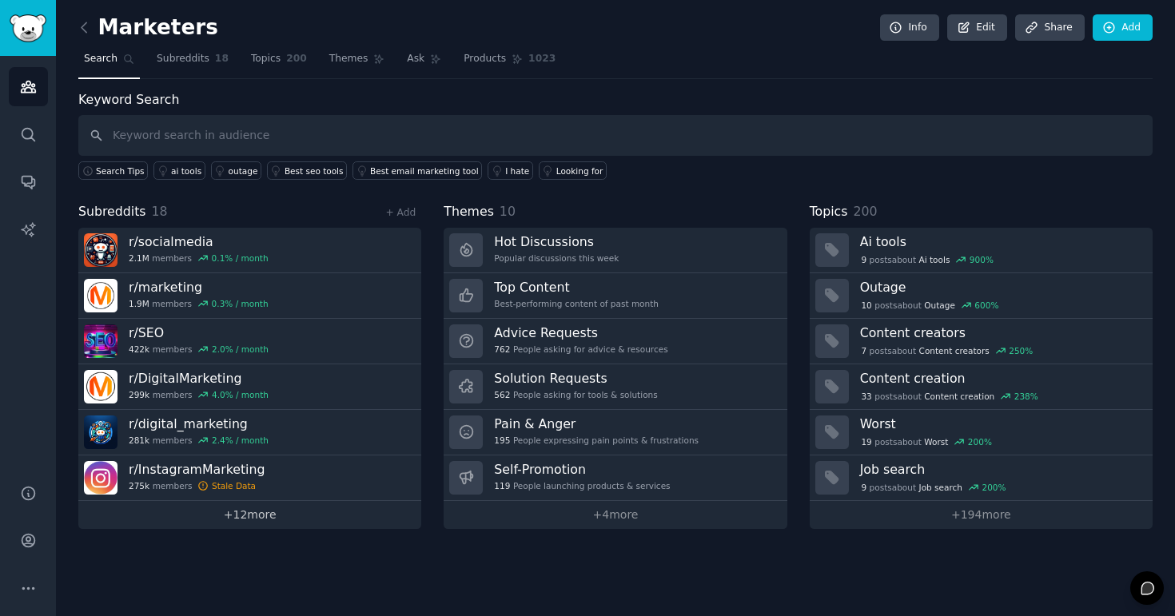
click at [245, 514] on link "+ 12 more" at bounding box center [249, 515] width 343 height 28
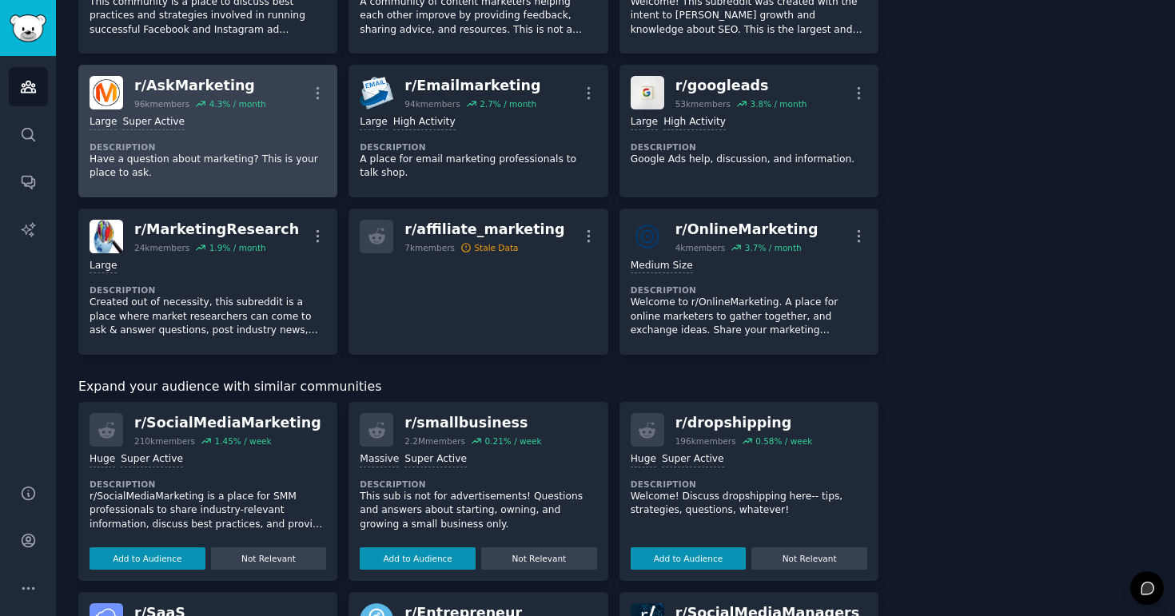
scroll to position [644, 0]
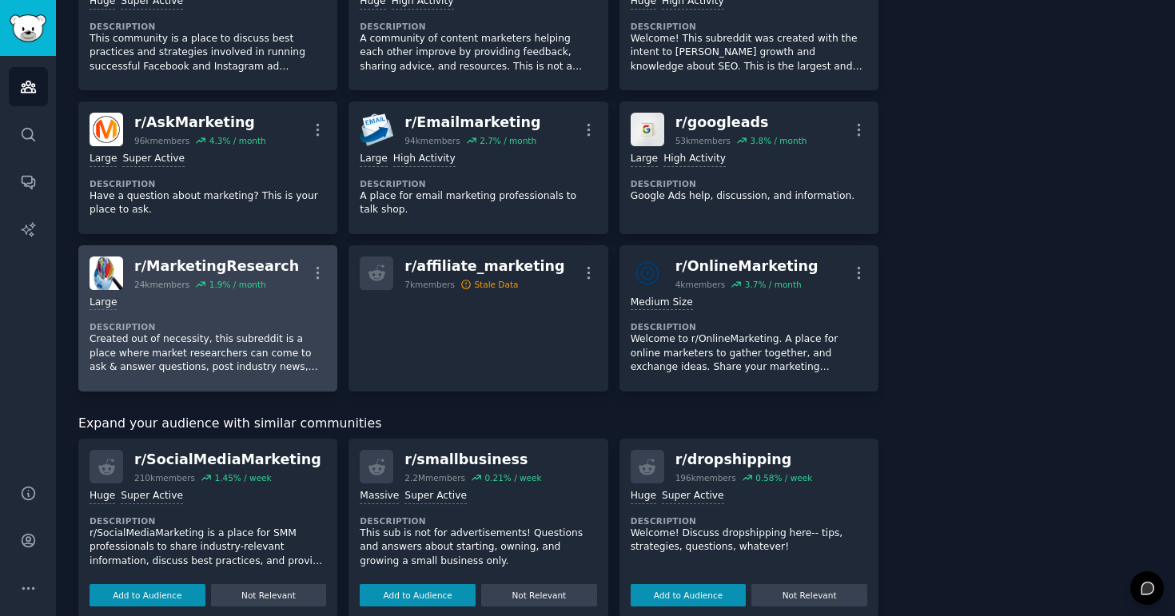
click at [247, 261] on div "r/ MarketingResearch" at bounding box center [216, 267] width 165 height 20
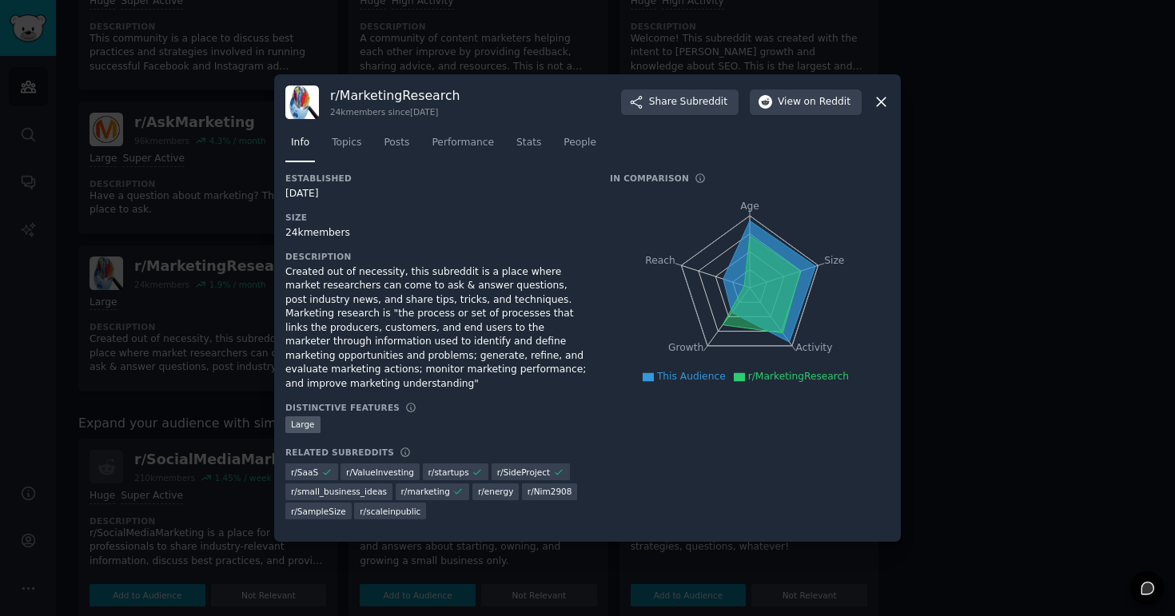
click at [130, 277] on div at bounding box center [587, 308] width 1175 height 616
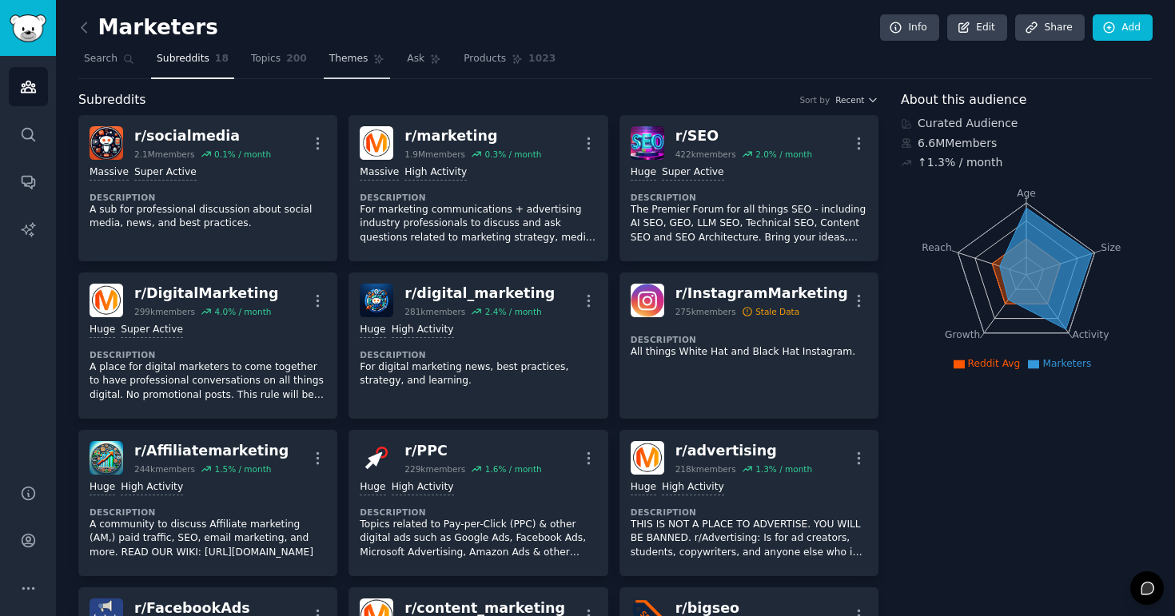
click at [366, 58] on link "Themes" at bounding box center [357, 62] width 67 height 33
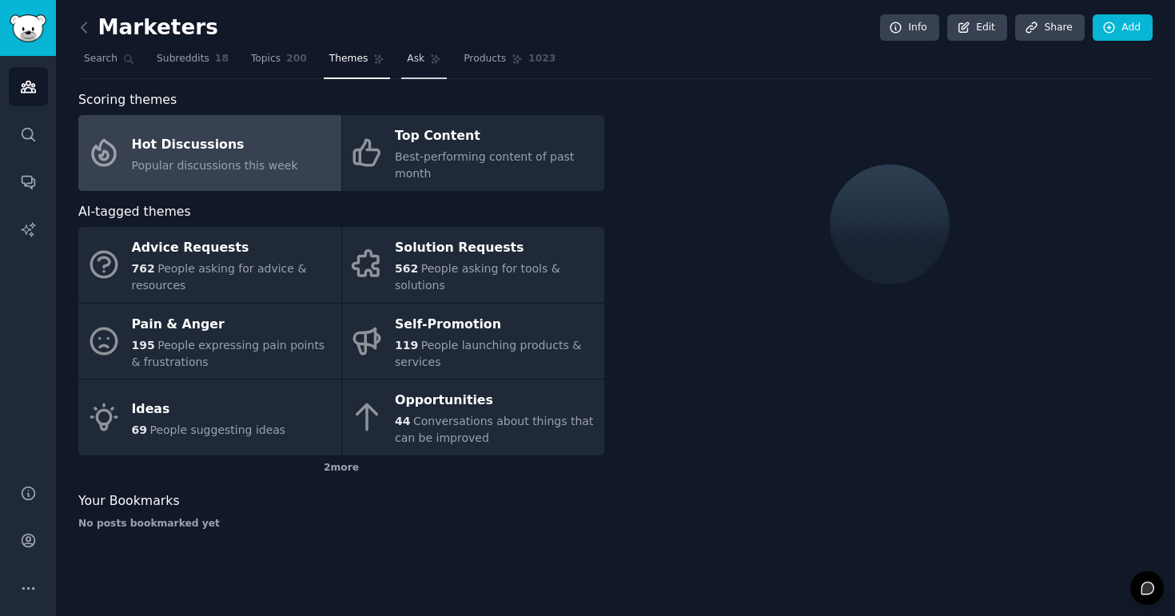
click at [428, 68] on link "Ask" at bounding box center [424, 62] width 46 height 33
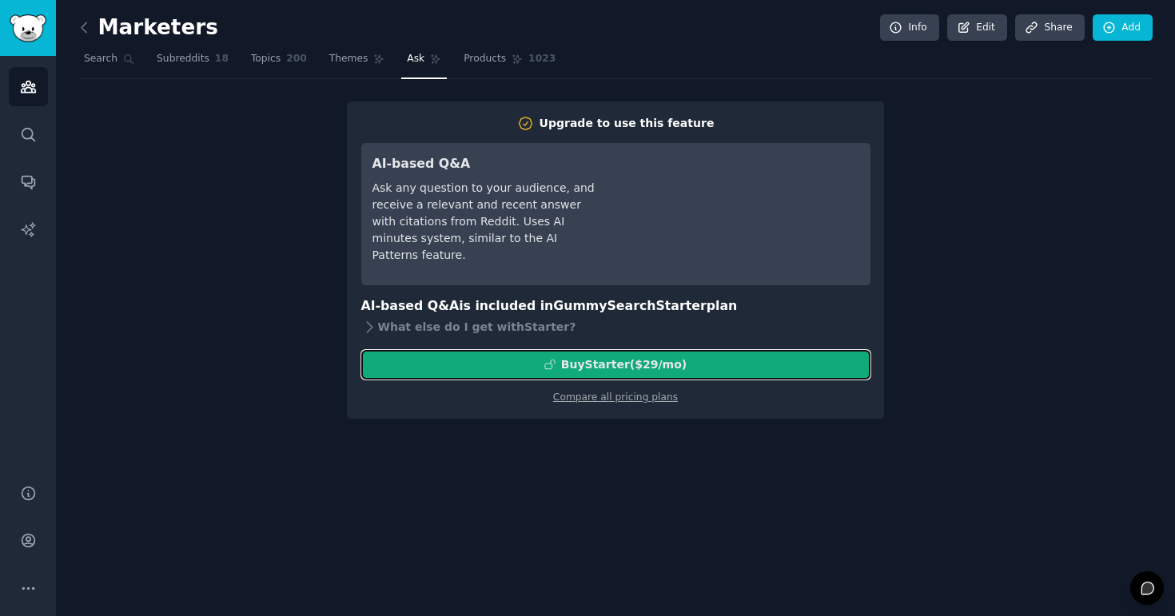
click at [470, 365] on div "Buy Starter ($ 29 /mo )" at bounding box center [616, 365] width 508 height 17
